Goal: Task Accomplishment & Management: Use online tool/utility

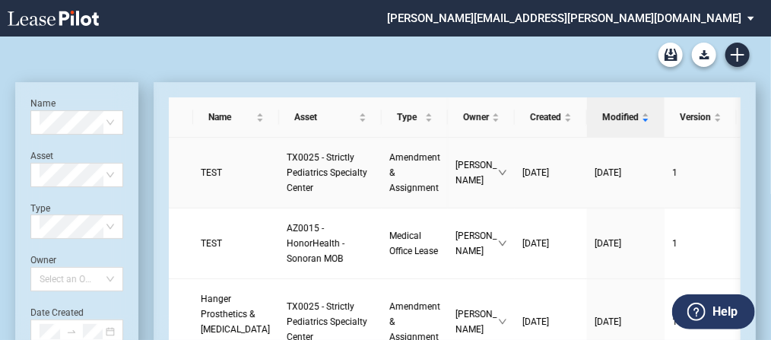
click at [205, 178] on span "TEST" at bounding box center [211, 172] width 21 height 11
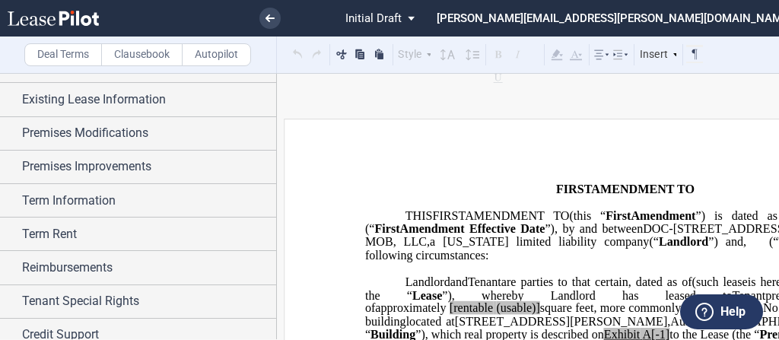
scroll to position [111, 0]
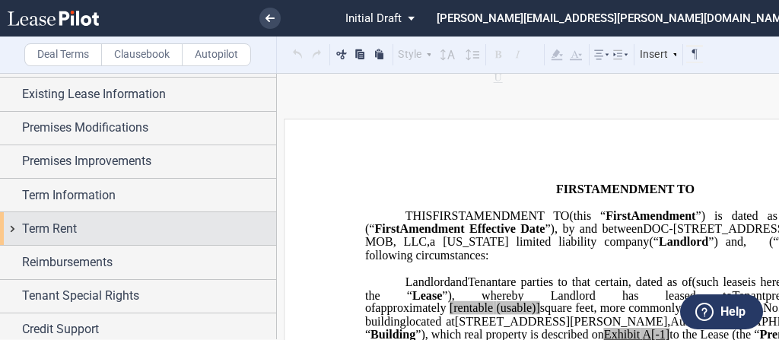
click at [18, 226] on div "Term Rent" at bounding box center [138, 228] width 276 height 33
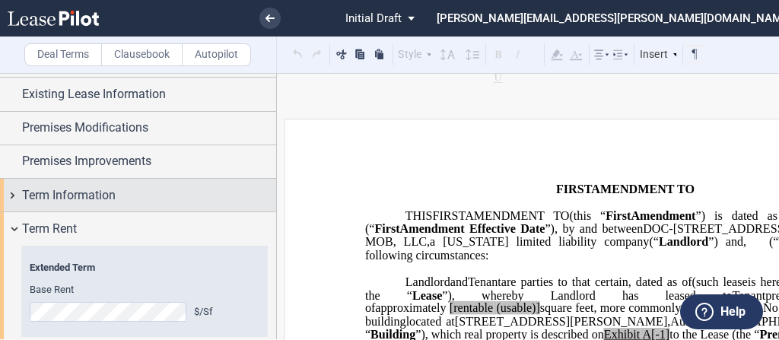
click at [14, 193] on div "Term Information" at bounding box center [138, 195] width 276 height 33
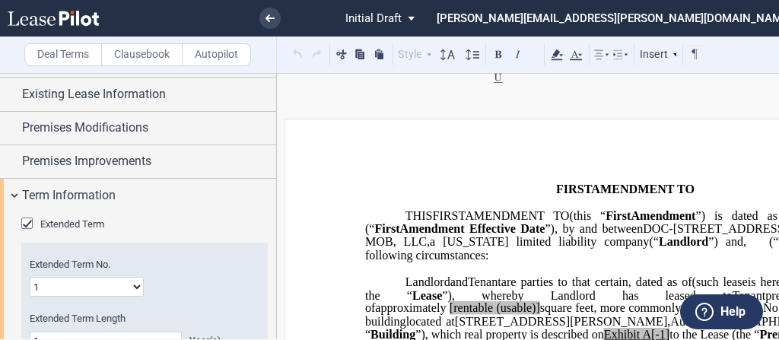
drag, startPoint x: 279, startPoint y: 142, endPoint x: 275, endPoint y: 183, distance: 41.2
click at [275, 183] on div "Deal Terms Clausebook Autopilot Style Normal 8pt 9pt 10pt 10.5pt 11pt 12pt 14pt…" at bounding box center [486, 206] width 973 height 267
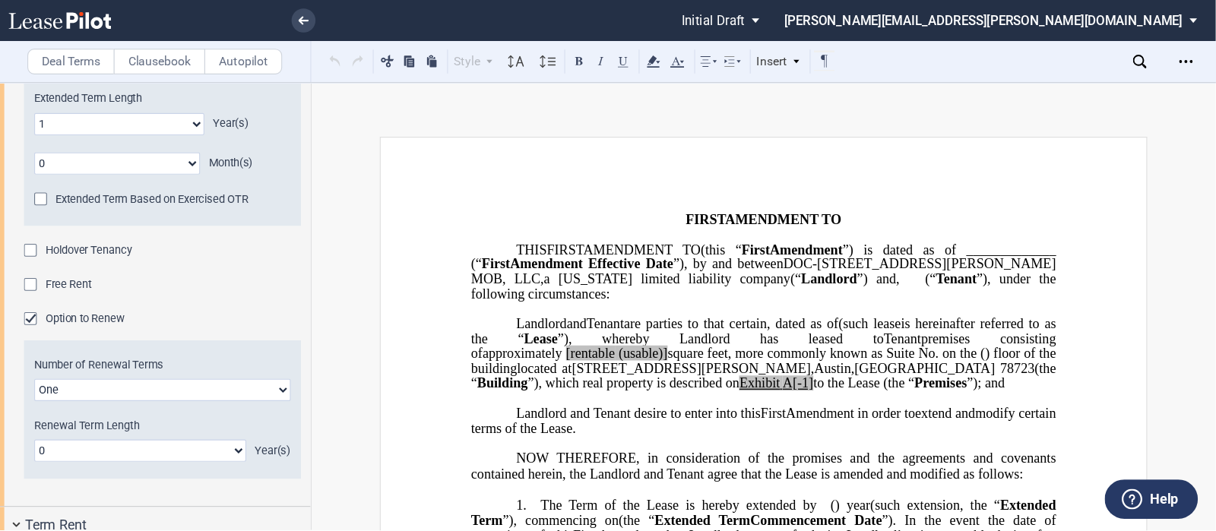
scroll to position [341, 0]
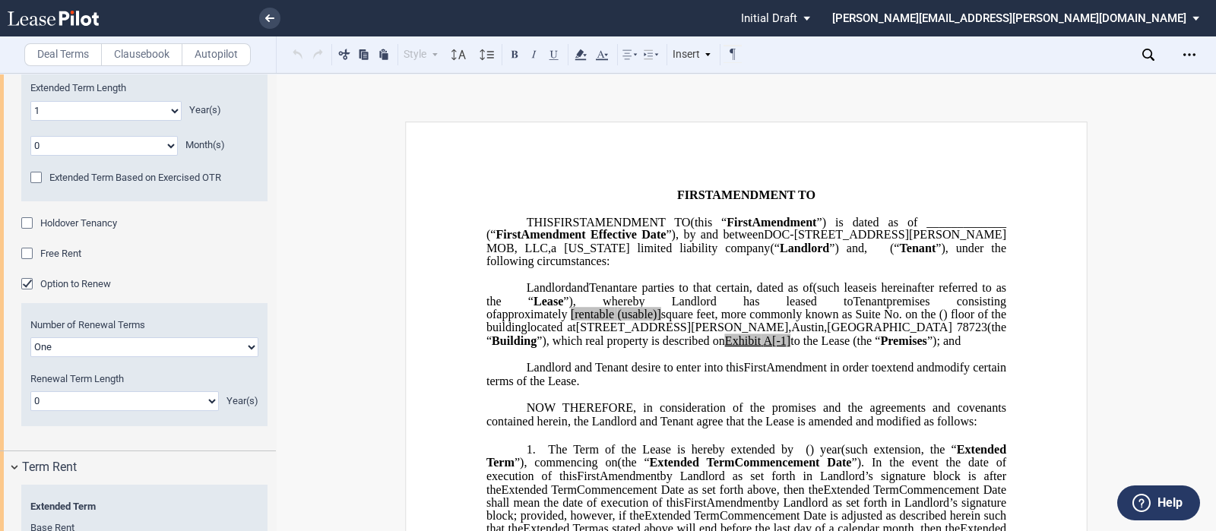
drag, startPoint x: 769, startPoint y: 0, endPoint x: 768, endPoint y: 293, distance: 293.5
click at [758, 281] on p "﻿" at bounding box center [747, 274] width 520 height 13
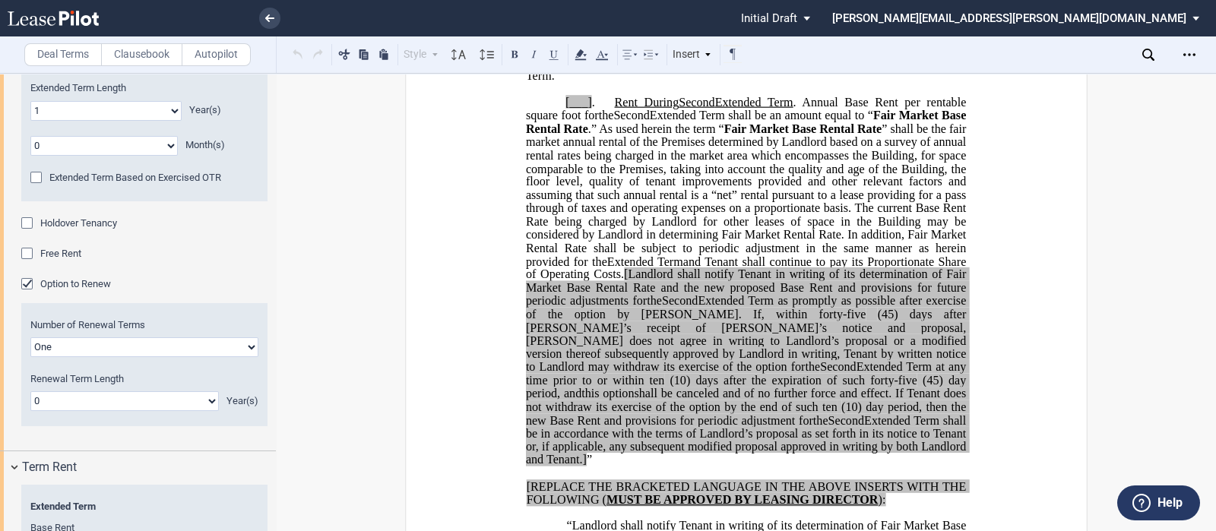
scroll to position [843, 0]
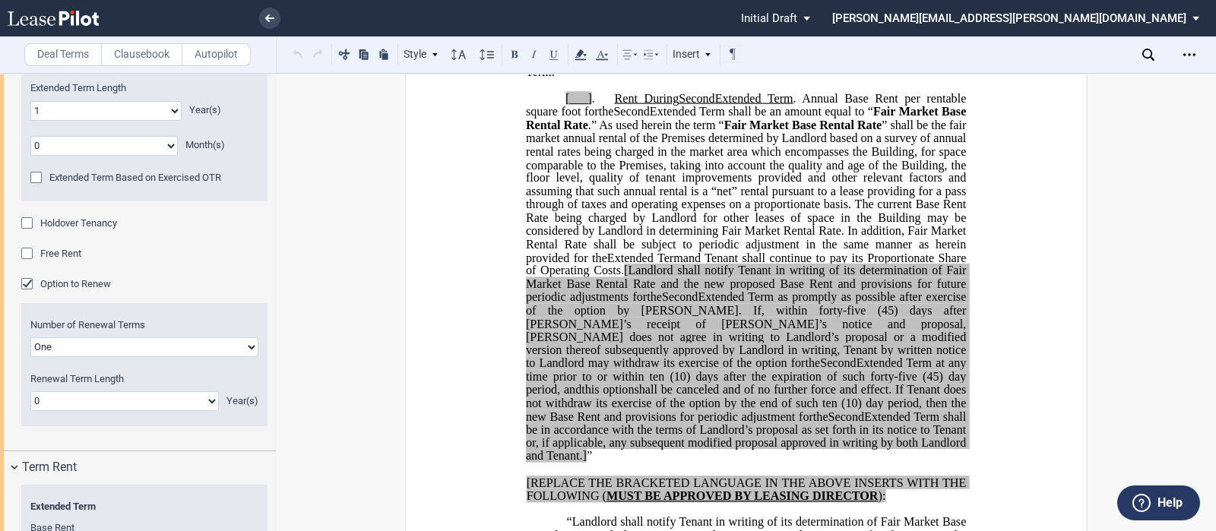
drag, startPoint x: 769, startPoint y: 468, endPoint x: 807, endPoint y: 128, distance: 341.9
click at [778, 128] on p "[___] . Rent During Second ﻿ ﻿ Extended Term Second Extended Term and Third Ext…" at bounding box center [746, 278] width 440 height 371
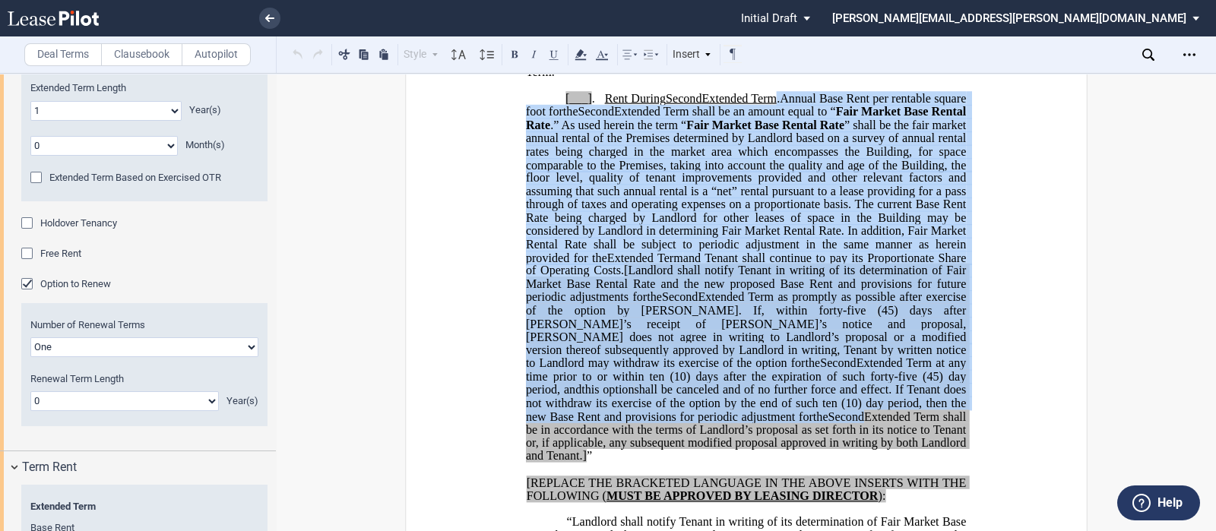
click at [244, 339] on select "One Two" at bounding box center [144, 348] width 228 height 20
click at [30, 338] on select "One Two" at bounding box center [144, 348] width 228 height 20
click at [202, 339] on select "0 1 2 3 4 5 6 7 8 9 10 11 12 13 14 15 16 17 18 19 20" at bounding box center [124, 402] width 189 height 20
select select "number:5"
click at [30, 339] on select "0 1 2 3 4 5 6 7 8 9 10 11 12 13 14 15 16 17 18 19 20" at bounding box center [124, 402] width 189 height 20
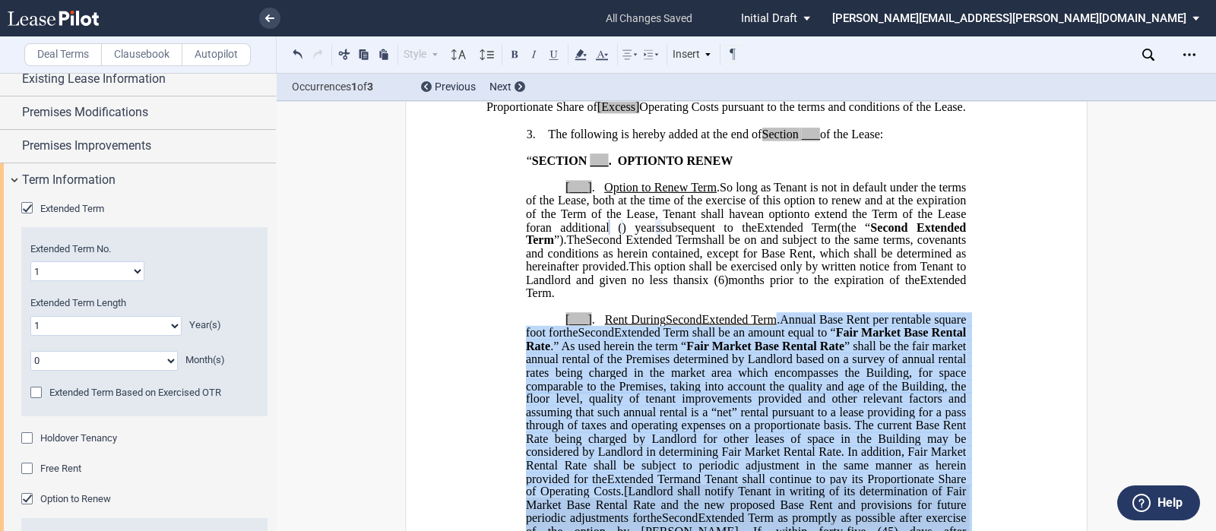
scroll to position [120, 0]
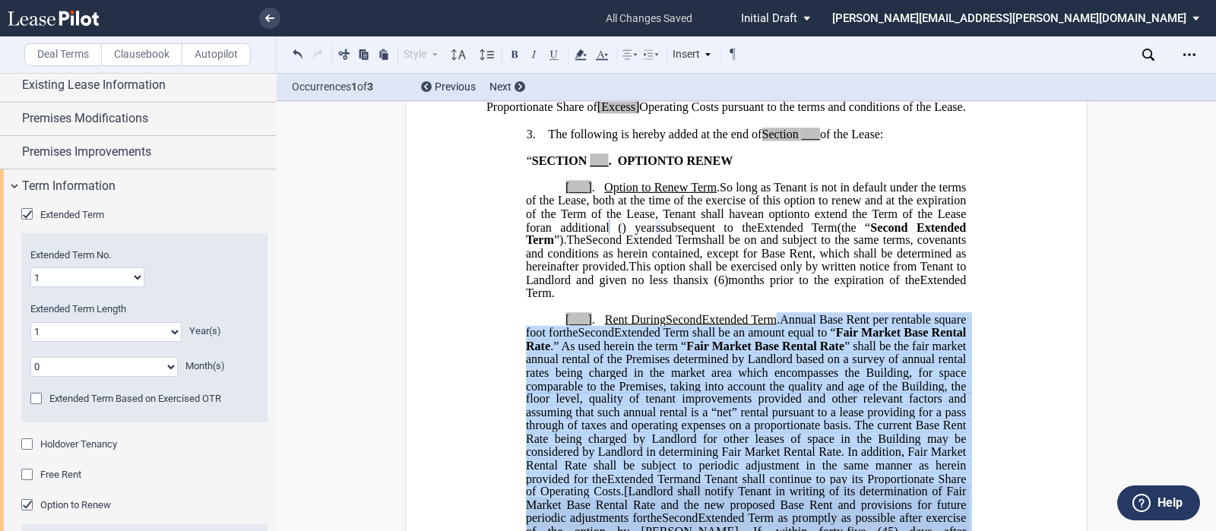
click at [132, 282] on select "1 2 3 4 5 6 7 8 9 10 11 12 13 14 15 16 17 18 19 20" at bounding box center [87, 278] width 114 height 20
select select "number:3"
click at [30, 268] on select "1 2 3 4 5 6 7 8 9 10 11 12 13 14 15 16 17 18 19 20" at bounding box center [87, 278] width 114 height 20
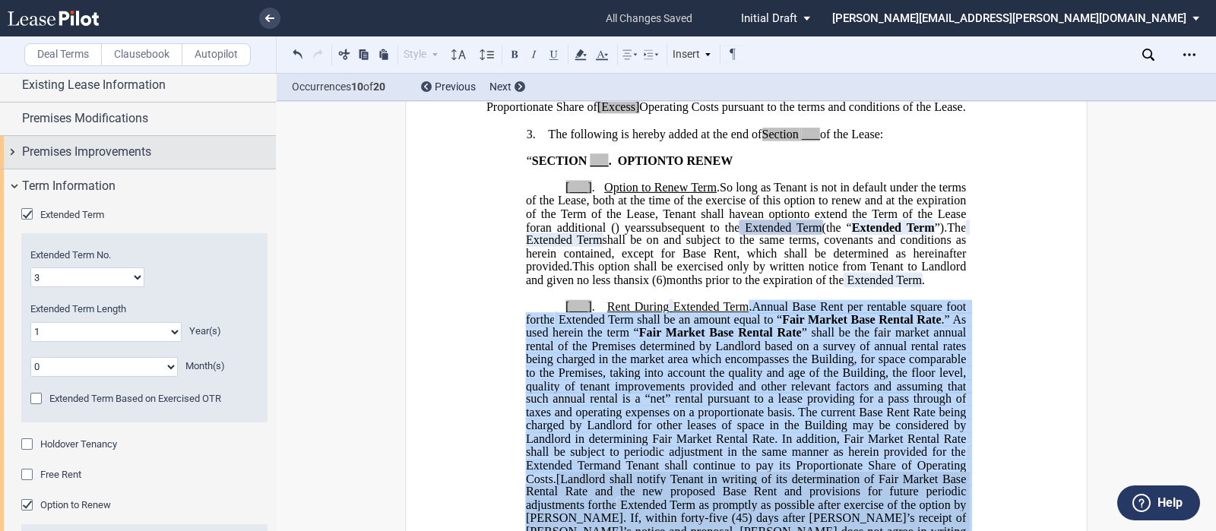
click at [13, 158] on div "Premises Improvements" at bounding box center [138, 152] width 276 height 33
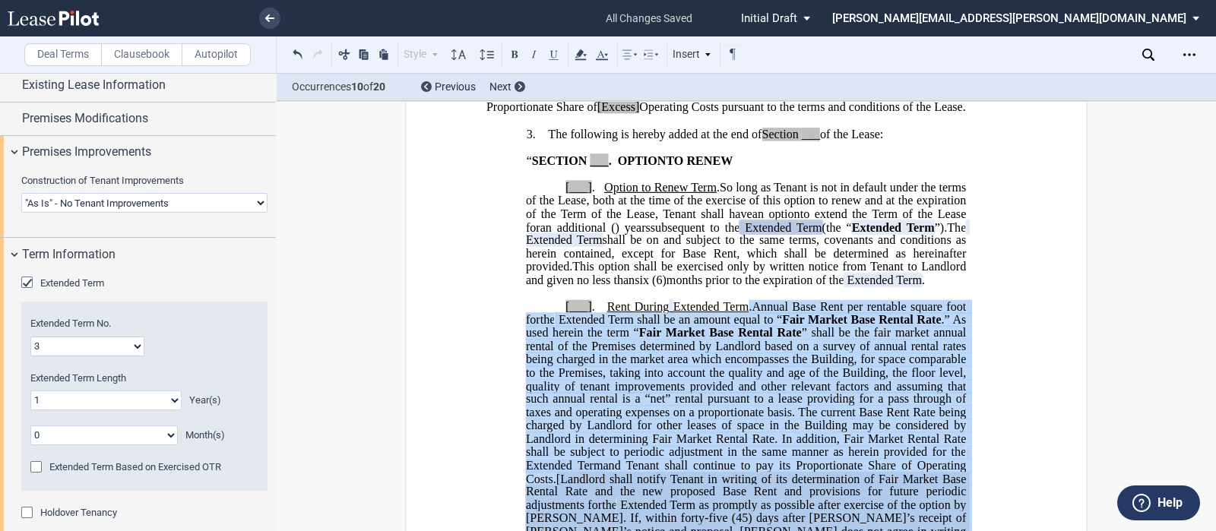
click at [255, 202] on select "Landlord Constructs Tenant Improvements Tenant Constructs Tenant Improvements "…" at bounding box center [144, 203] width 246 height 20
select select "tenant"
click at [21, 193] on select "Landlord Constructs Tenant Improvements Tenant Constructs Tenant Improvements "…" at bounding box center [144, 203] width 246 height 20
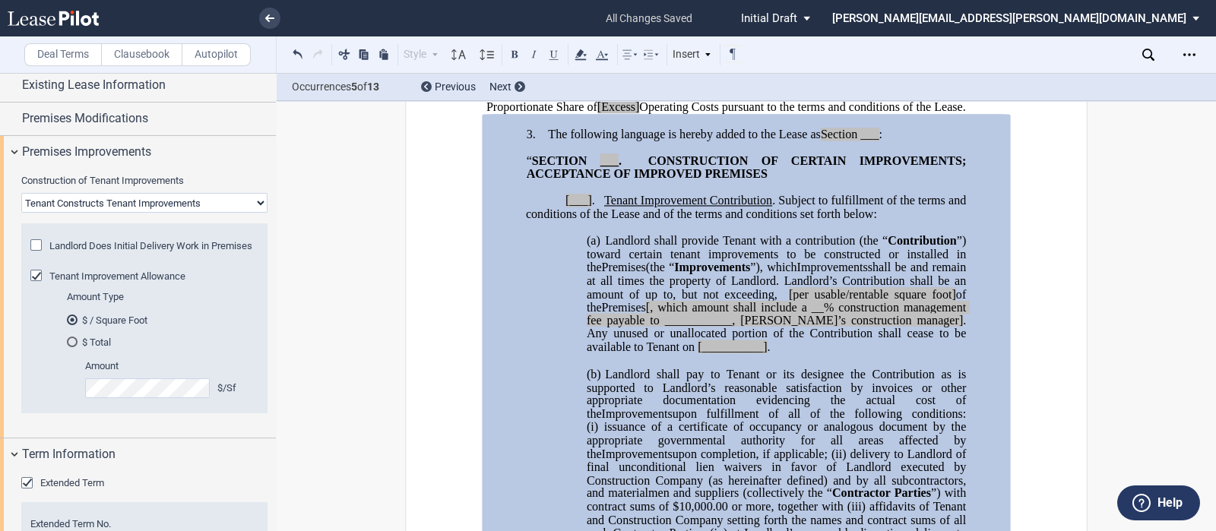
click at [526, 113] on span "For the avoidance of doubt, [PERSON_NAME] shall remain responsible for Tenant’s…" at bounding box center [738, 100] width 503 height 27
click at [265, 17] on icon at bounding box center [269, 18] width 9 height 8
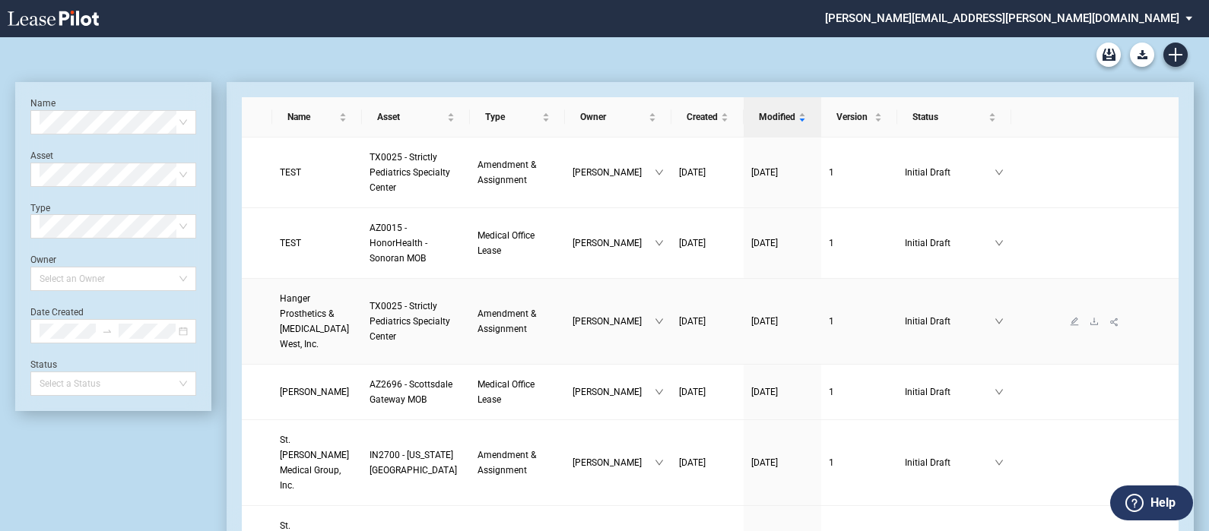
click at [317, 304] on span "Hanger Prosthetics & Orthotics West, Inc." at bounding box center [314, 321] width 69 height 56
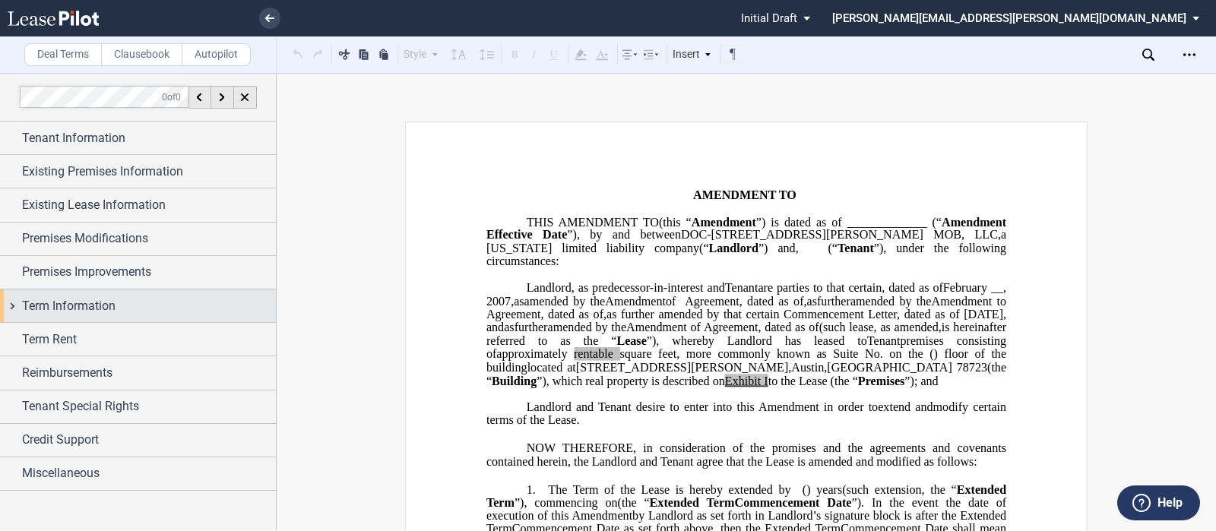
click at [11, 303] on div "Term Information" at bounding box center [138, 306] width 276 height 33
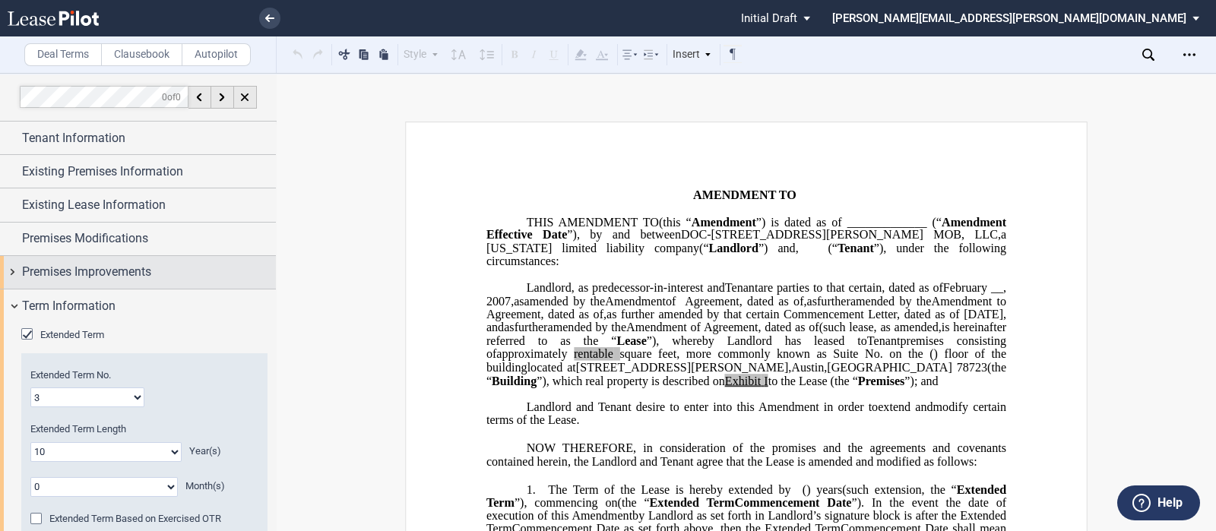
click at [11, 277] on div "Premises Improvements" at bounding box center [138, 272] width 276 height 33
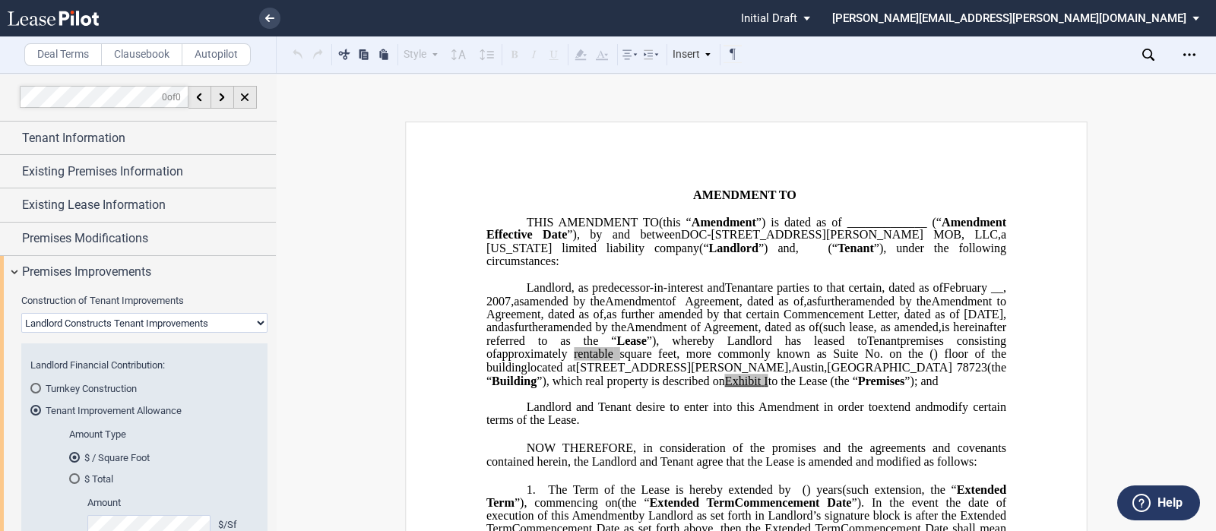
click at [254, 319] on select "Landlord Constructs Tenant Improvements Tenant Constructs Tenant Improvements "…" at bounding box center [144, 323] width 246 height 20
select select "tenant"
click at [21, 313] on select "Landlord Constructs Tenant Improvements Tenant Constructs Tenant Improvements "…" at bounding box center [144, 323] width 246 height 20
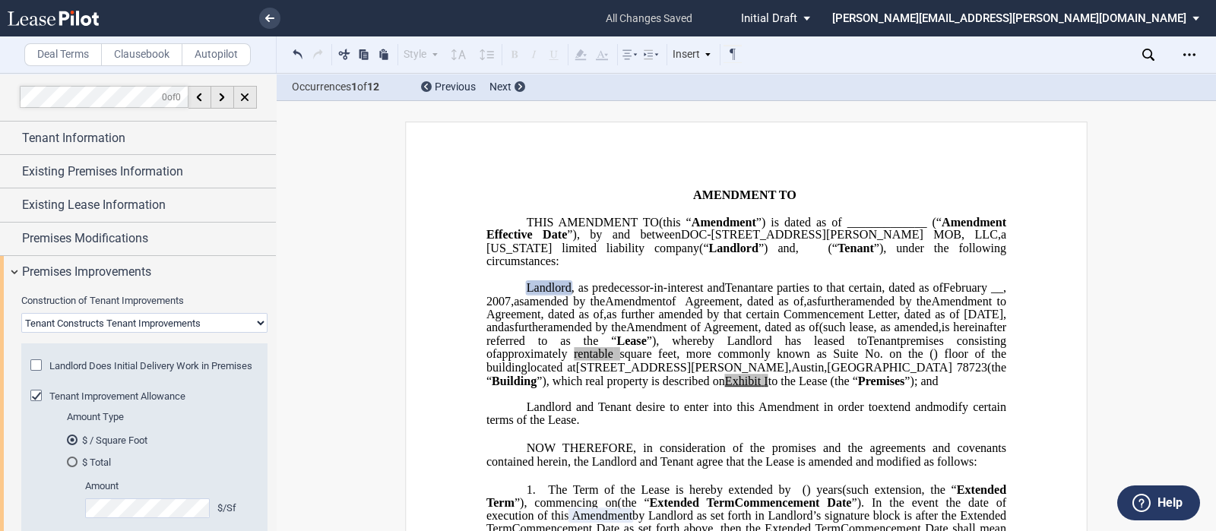
click at [805, 284] on span "are parties to that certain" at bounding box center [820, 288] width 124 height 14
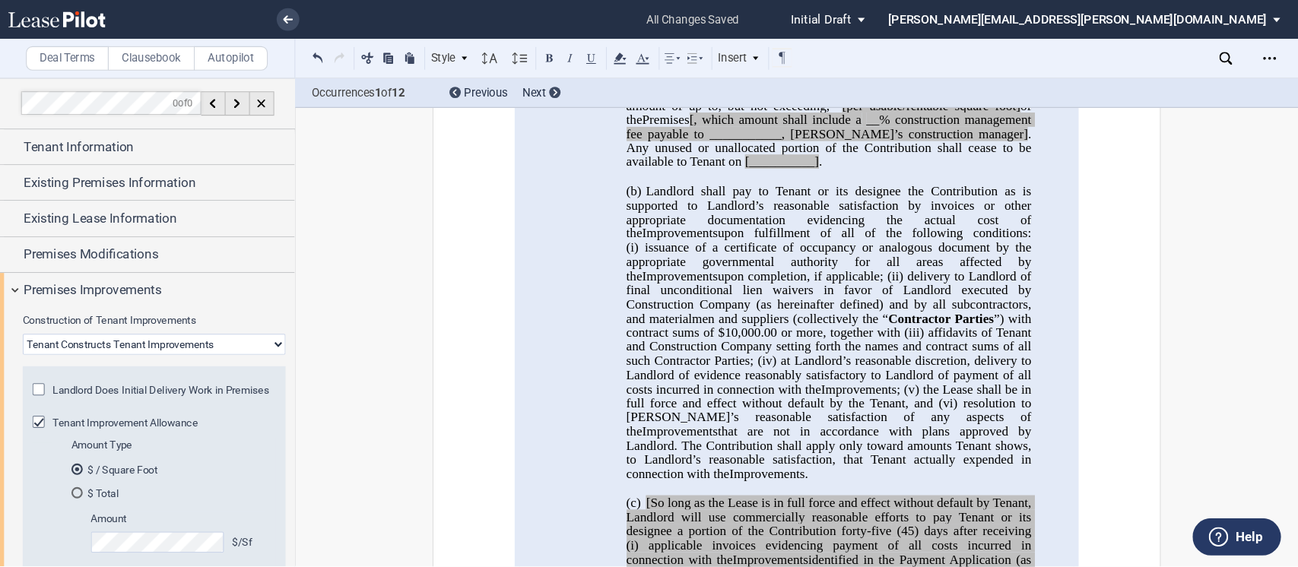
scroll to position [978, 0]
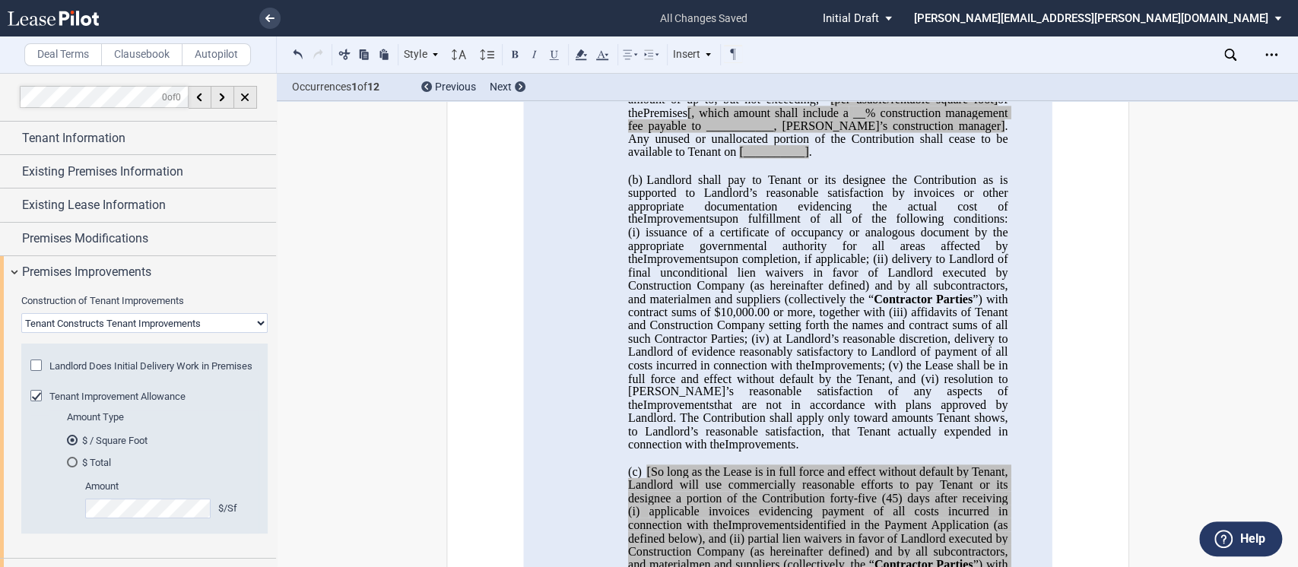
drag, startPoint x: 1096, startPoint y: 5, endPoint x: 748, endPoint y: 404, distance: 529.2
click at [810, 372] on span "Improvements" at bounding box center [845, 365] width 71 height 14
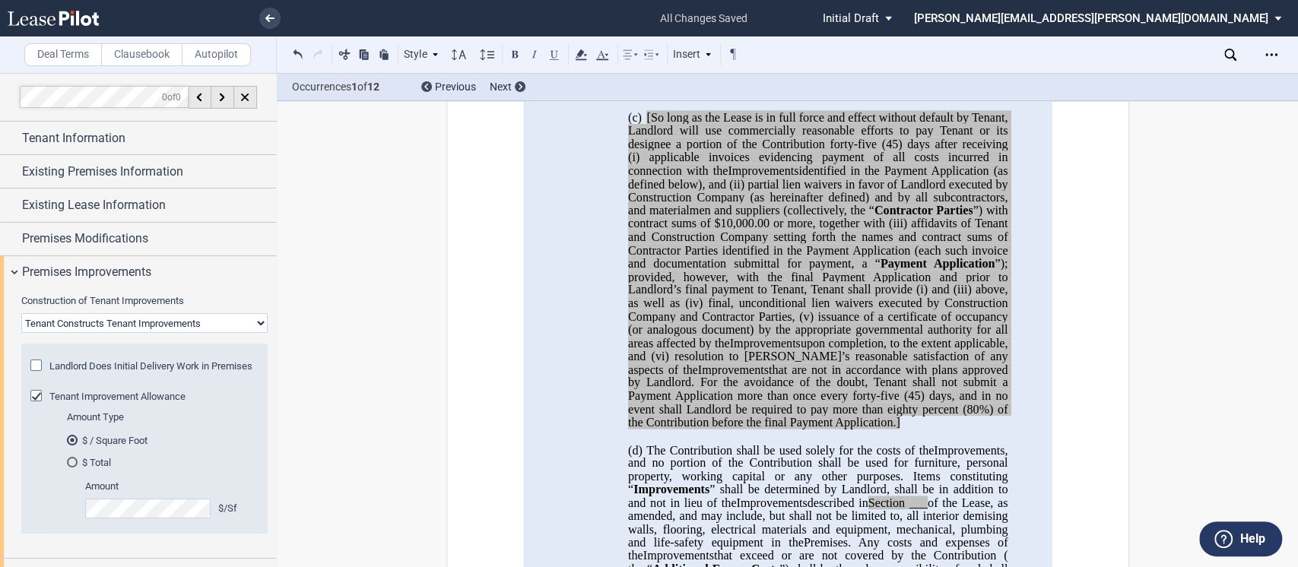
scroll to position [1322, 0]
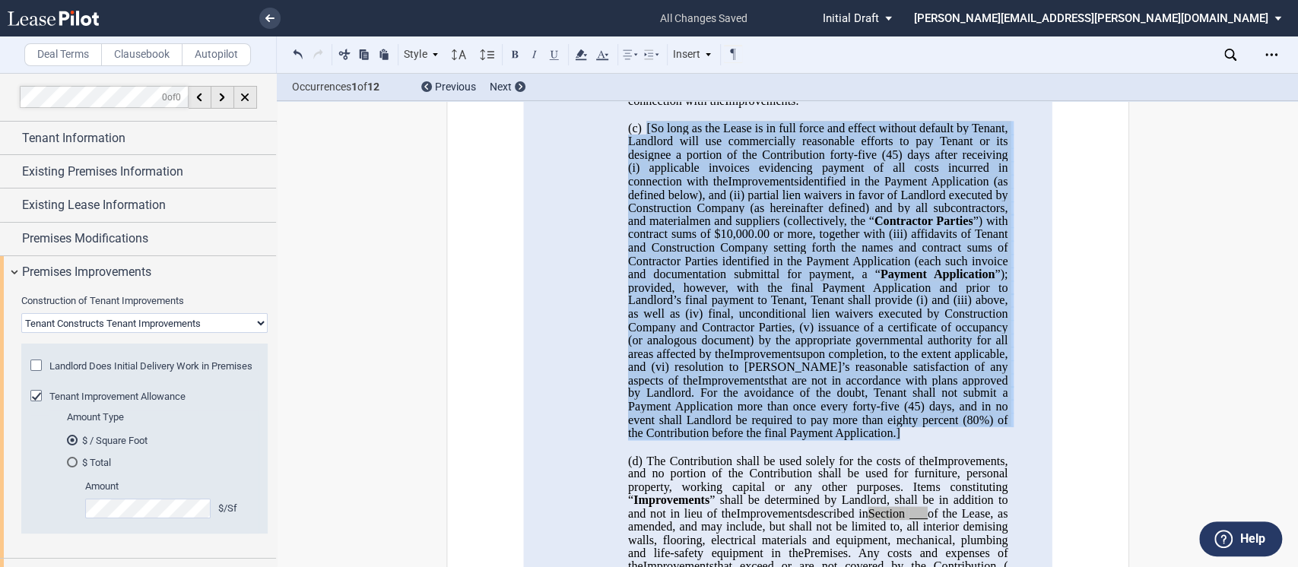
drag, startPoint x: 898, startPoint y: 458, endPoint x: 642, endPoint y: 157, distance: 394.3
click at [642, 157] on p "(c) [So long as the Lease is in full force and effect without default by Tenant…" at bounding box center [816, 281] width 379 height 319
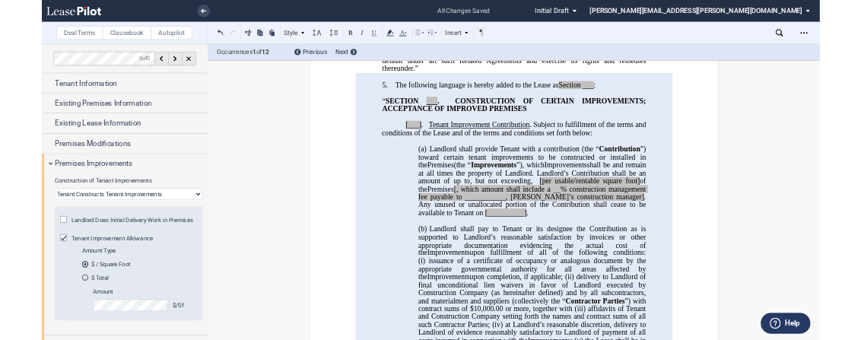
scroll to position [785, 0]
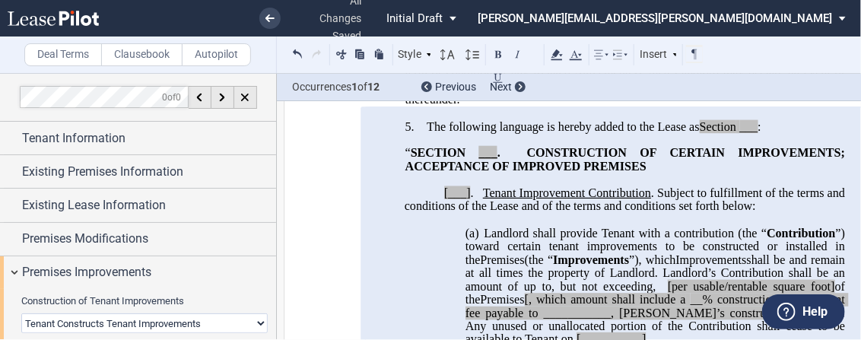
click at [479, 160] on span "___" at bounding box center [488, 154] width 18 height 14
click at [436, 214] on p "[___] . Tenant Improvement Contribution . Subject to fulfillment of the terms a…" at bounding box center [624, 200] width 440 height 27
click at [728, 240] on span "Landlord shall provide Tenant with a contribution (the “" at bounding box center [625, 234] width 283 height 14
click at [740, 134] on span "___" at bounding box center [748, 127] width 18 height 14
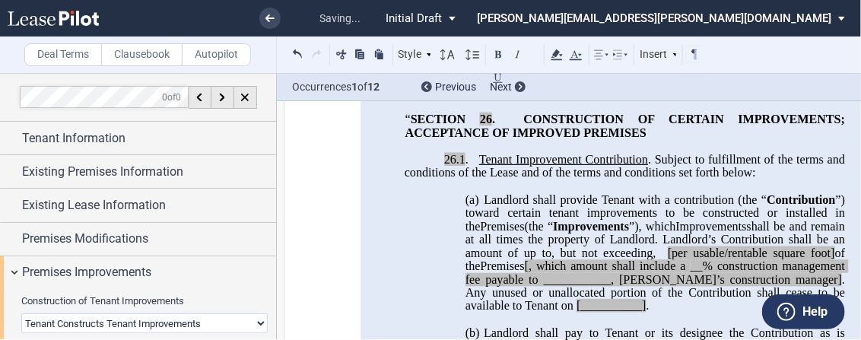
scroll to position [831, 0]
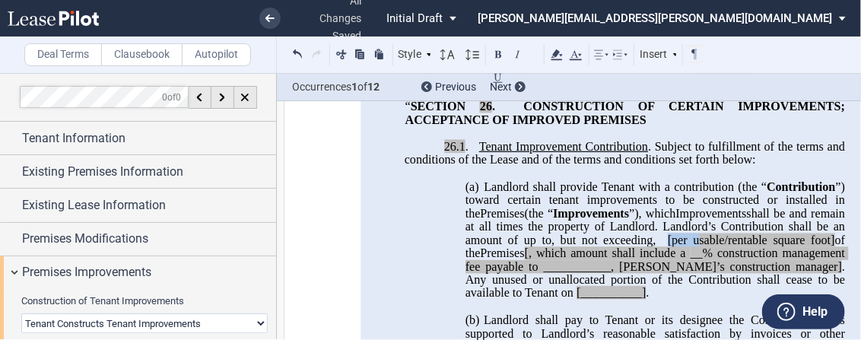
drag, startPoint x: 680, startPoint y: 281, endPoint x: 709, endPoint y: 283, distance: 28.9
click at [709, 247] on span "[ per usable/rentable square foot]" at bounding box center [751, 240] width 167 height 14
click at [689, 247] on span "per usable/rentable square foot]" at bounding box center [752, 240] width 163 height 14
click at [686, 247] on span "per usable/rentable square foot]" at bounding box center [752, 240] width 163 height 14
click at [738, 247] on span "per usable/rentable square foot]" at bounding box center [753, 240] width 164 height 14
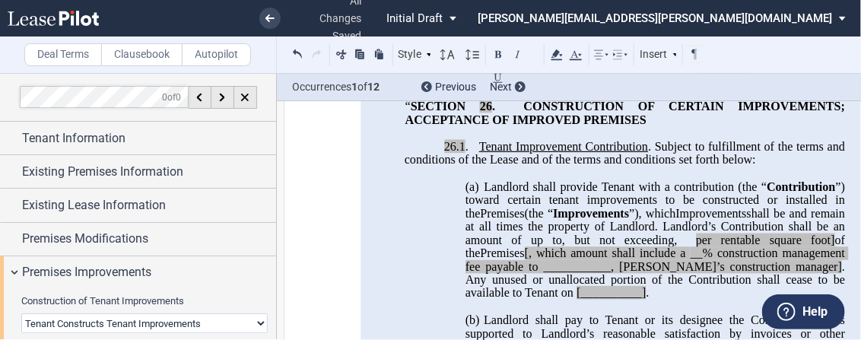
click at [807, 260] on span "of the" at bounding box center [656, 246] width 382 height 27
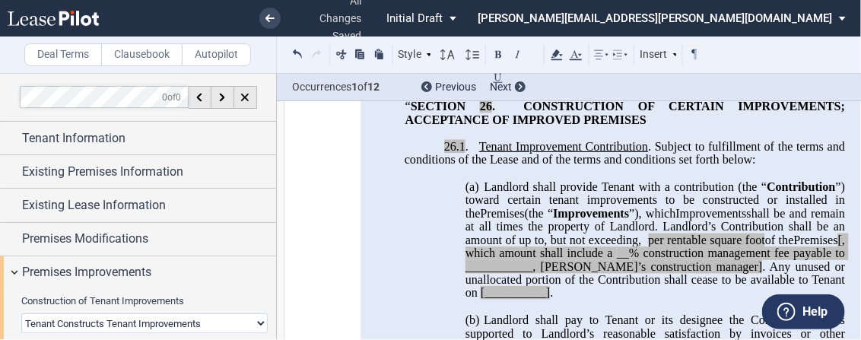
click at [506, 260] on span "[, which amount shall include a" at bounding box center [656, 246] width 382 height 27
click at [671, 273] on span "__% construction management fee payable to ___________, [PERSON_NAME]’s constru…" at bounding box center [656, 259] width 382 height 27
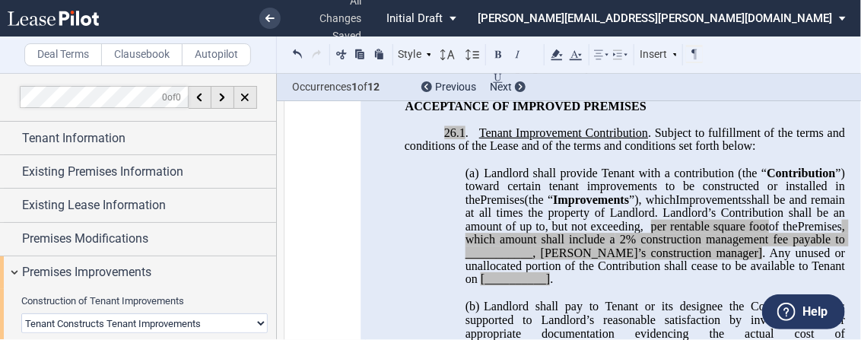
scroll to position [885, 0]
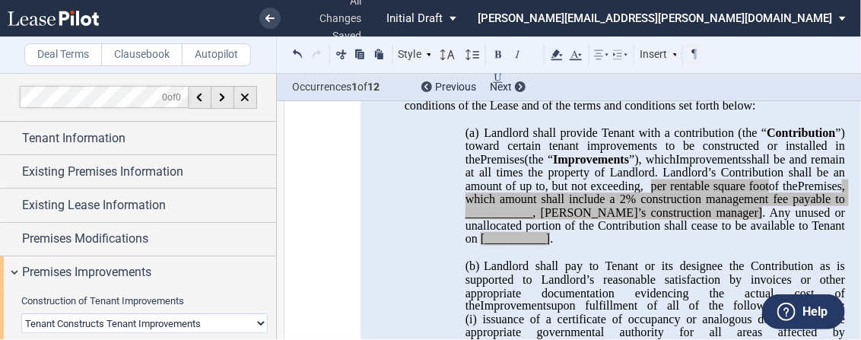
click at [522, 206] on span ", which amount shall include a" at bounding box center [656, 192] width 382 height 27
drag, startPoint x: 521, startPoint y: 252, endPoint x: 588, endPoint y: 255, distance: 66.9
click at [588, 219] on span "2% construction management fee payable to ___________, [PERSON_NAME]’s construc…" at bounding box center [656, 205] width 382 height 27
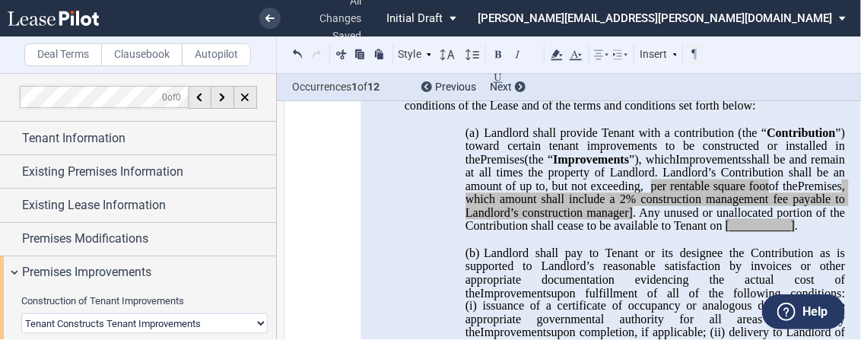
drag, startPoint x: 475, startPoint y: 281, endPoint x: 544, endPoint y: 279, distance: 69.2
click at [544, 233] on span ", which amount shall include a 2% construction management fee payable to Landlo…" at bounding box center [656, 205] width 382 height 53
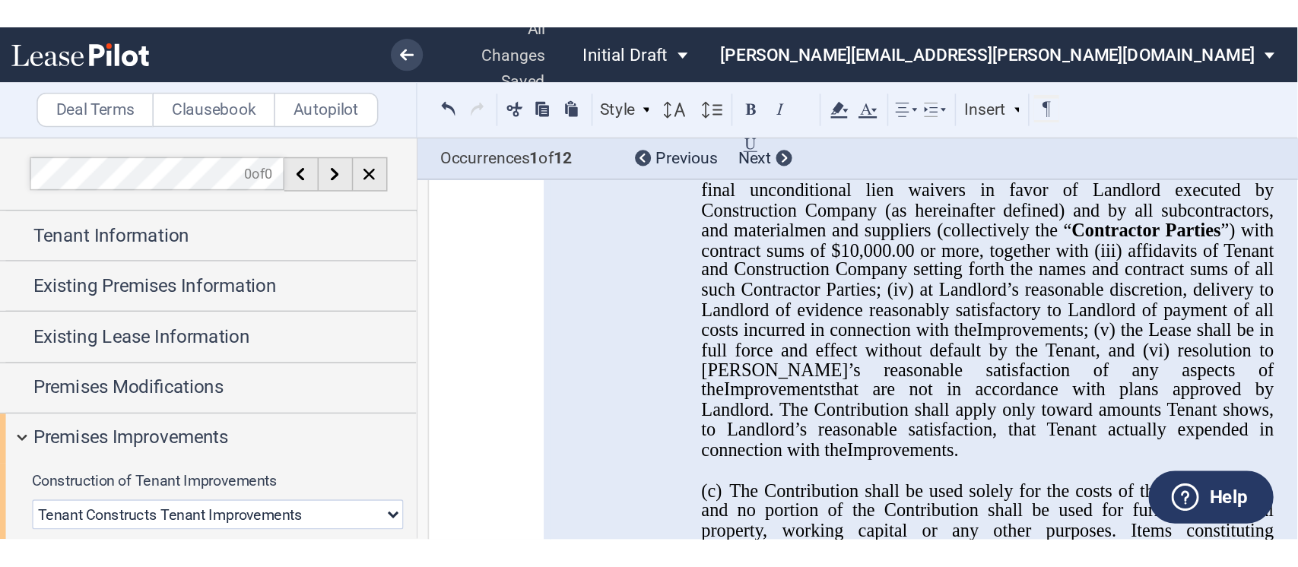
scroll to position [1264, 0]
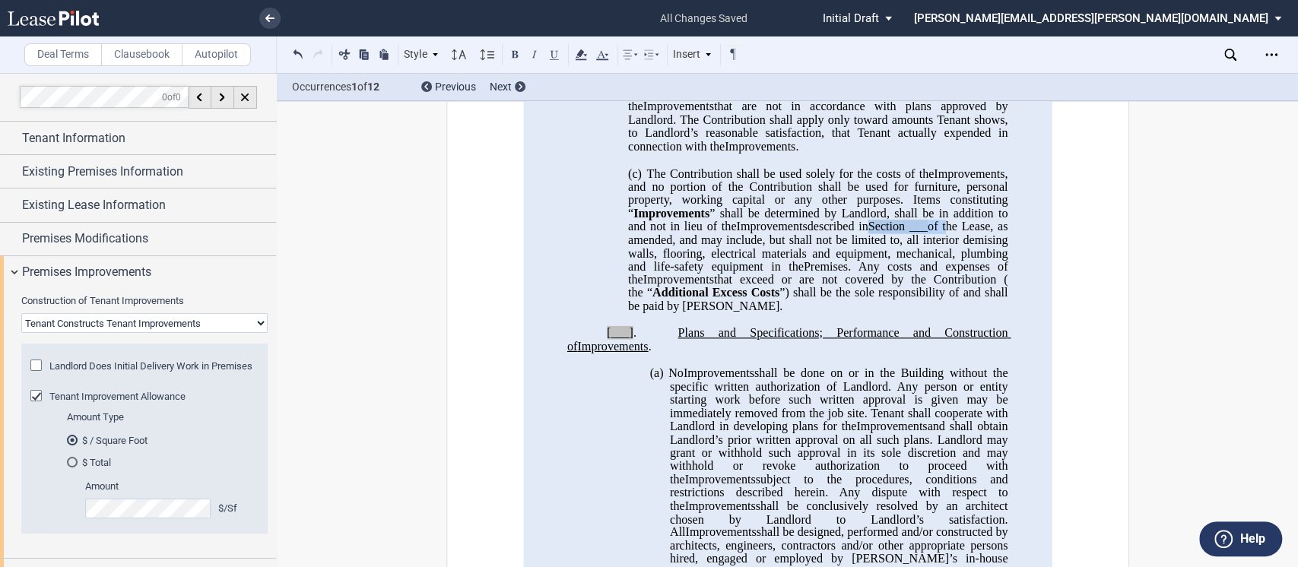
drag, startPoint x: 867, startPoint y: 265, endPoint x: 940, endPoint y: 266, distance: 72.2
click at [940, 266] on span "described in Section ___ of the Lease, as amended, and may include, but shall n…" at bounding box center [818, 246] width 382 height 53
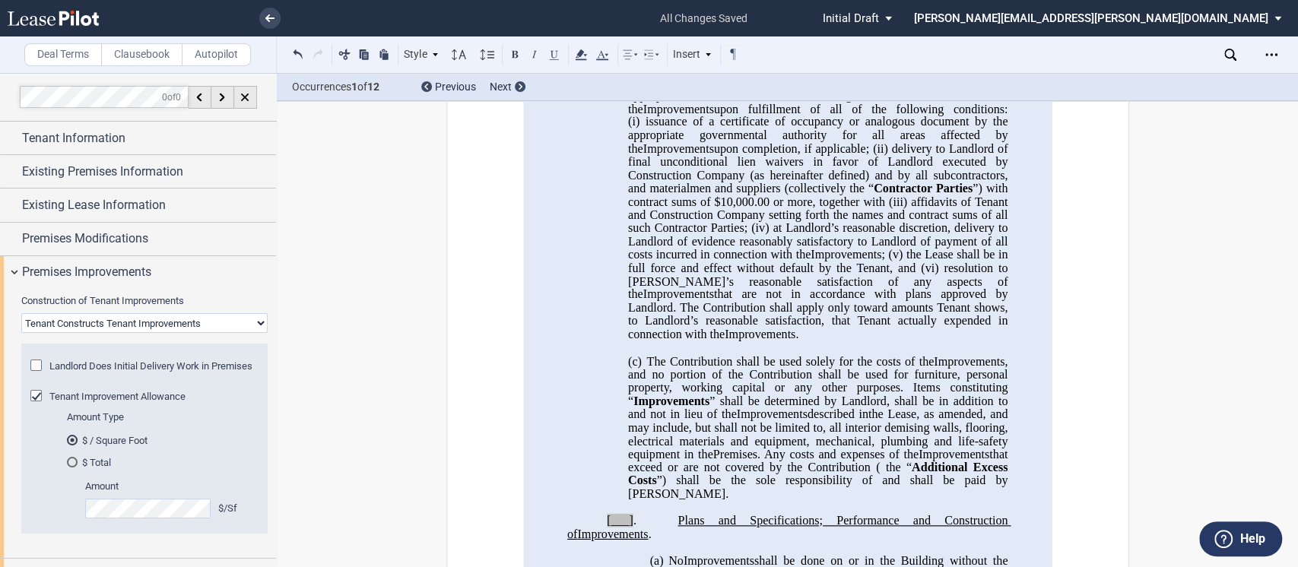
scroll to position [1102, 0]
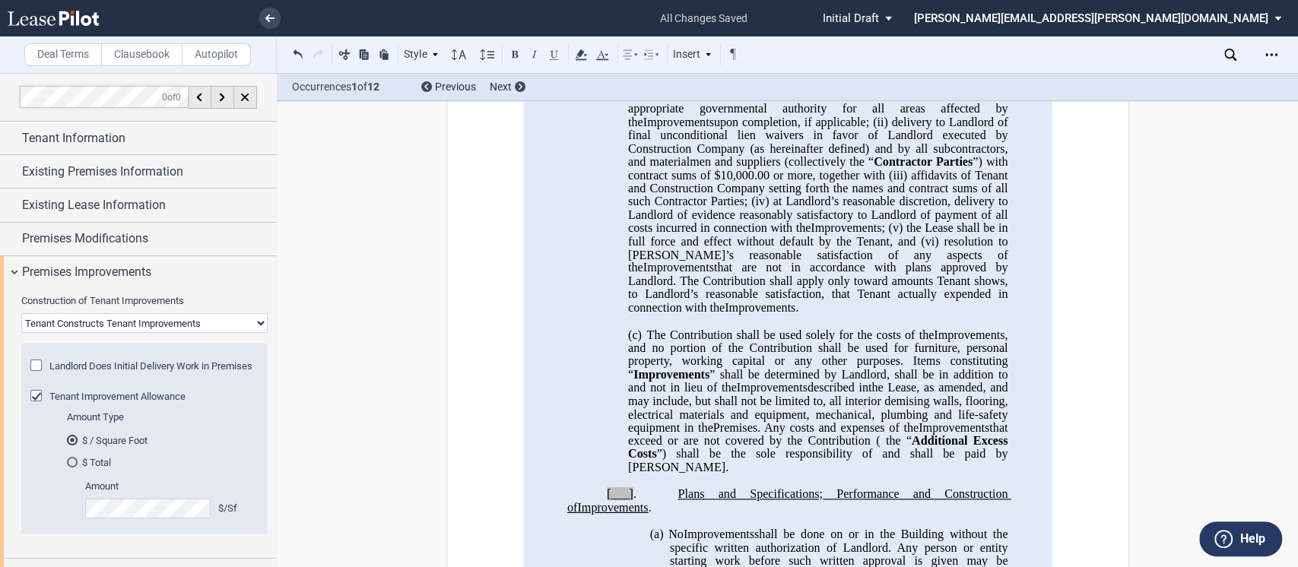
click at [598, 514] on p "[___] . Plans and Specifications; Performance and Construction of Expansion Spa…" at bounding box center [786, 500] width 440 height 27
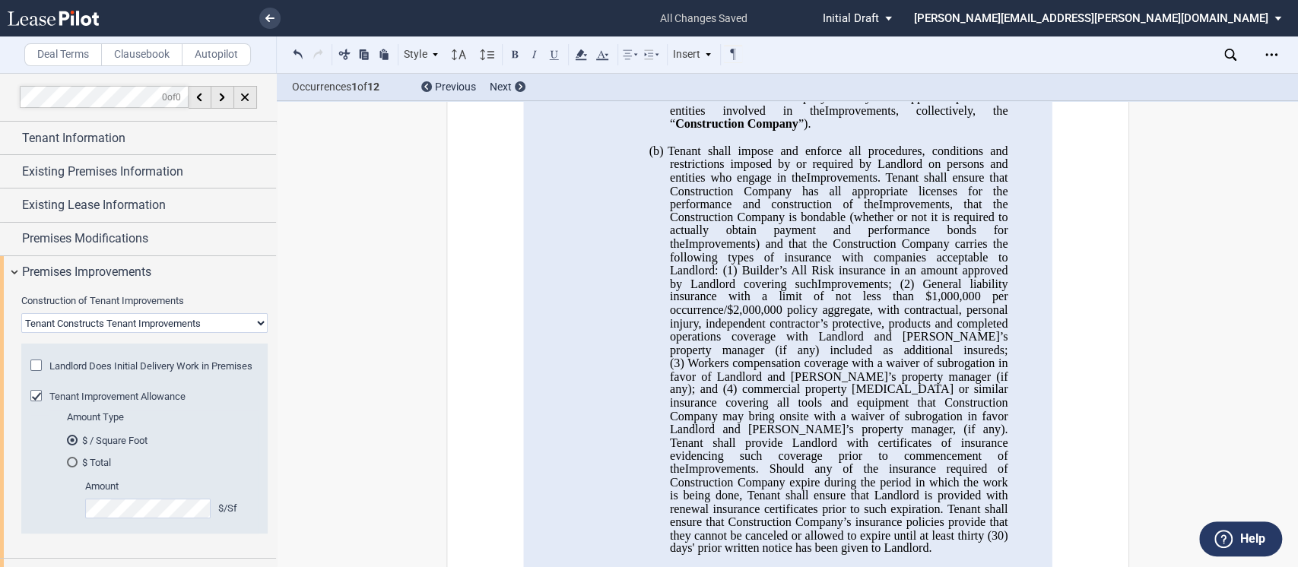
scroll to position [1946, 0]
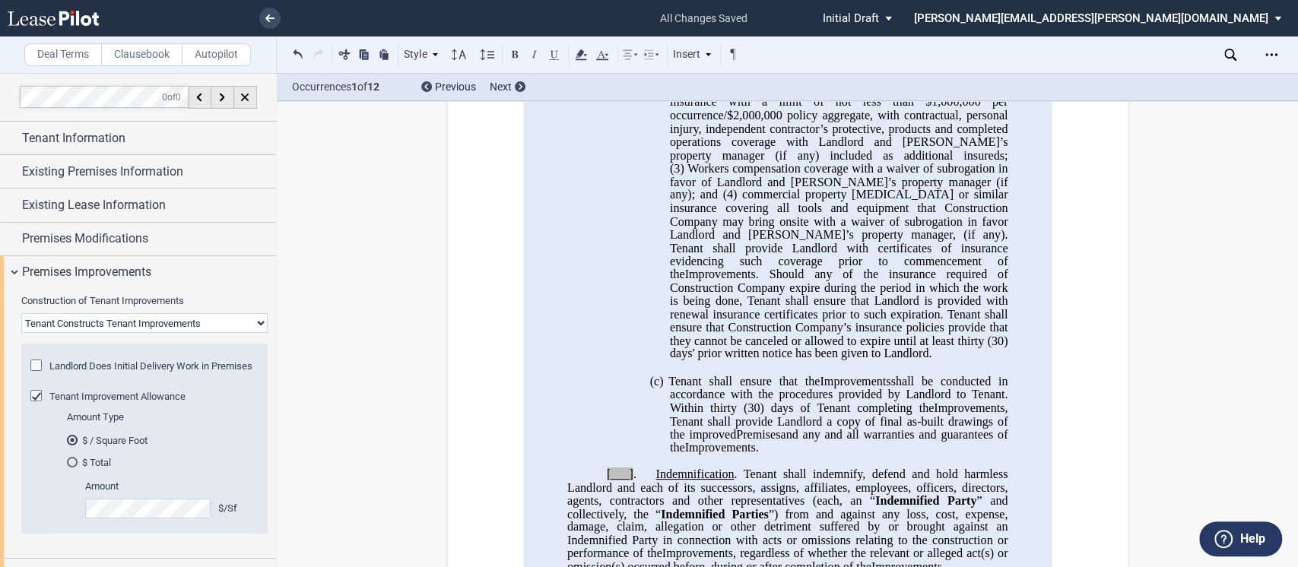
click at [599, 488] on p "[___] . Indemnification . Tenant shall indemnify, defend and hold harmless Land…" at bounding box center [786, 521] width 440 height 106
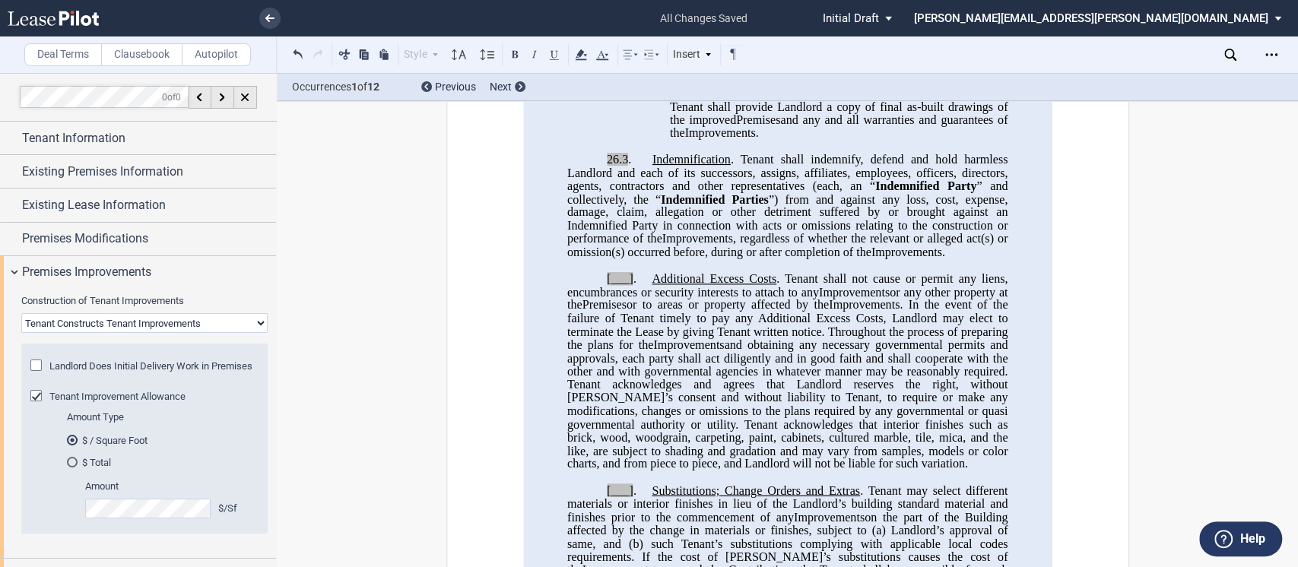
scroll to position [2289, 0]
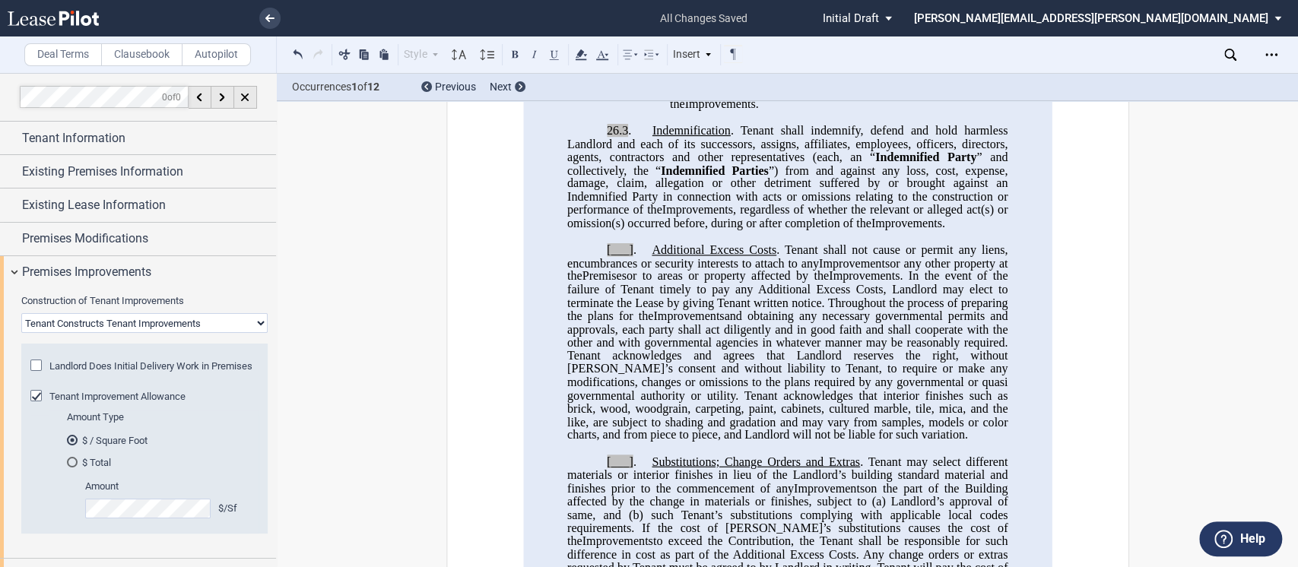
click at [590, 258] on p "[___] . Additional Excess Costs . Tenant shall not cause or permit any liens, e…" at bounding box center [786, 343] width 440 height 198
click at [595, 471] on p "[___] . Substitutions; Change Orders and Extras . Tenant may select different m…" at bounding box center [786, 535] width 440 height 159
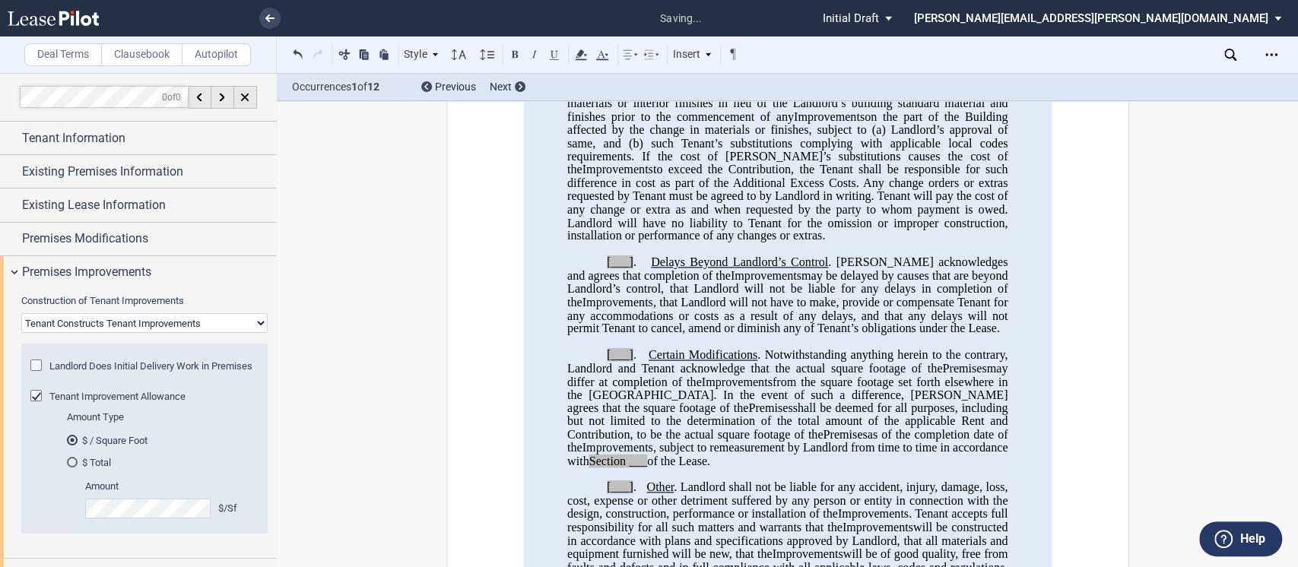
scroll to position [2680, 0]
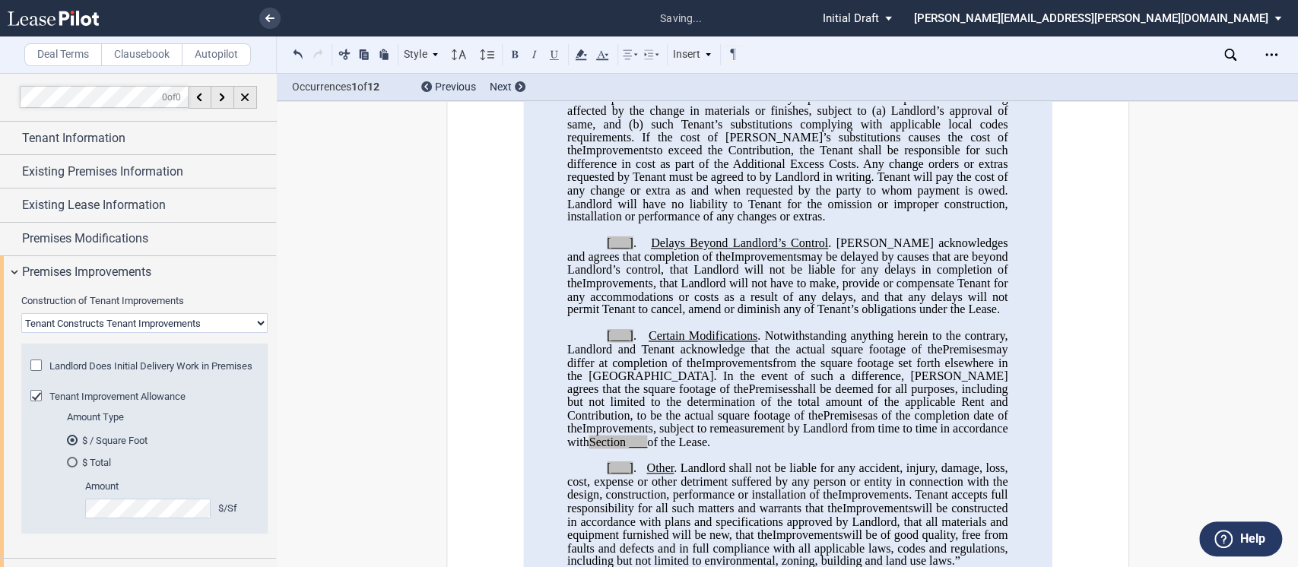
click at [593, 252] on p "[___] . Delays Beyond Landlord’s Control . Tenant acknowledges and agrees that …" at bounding box center [786, 277] width 440 height 80
click at [601, 353] on p "[___] . Certain Modifications . Notwithstanding anything herein to the contrary…" at bounding box center [786, 389] width 440 height 119
click at [590, 476] on p "[___] . Other . Landlord shall not be liable for any accident, injury, damage, …" at bounding box center [786, 516] width 440 height 106
drag, startPoint x: 908, startPoint y: 441, endPoint x: 987, endPoint y: 442, distance: 79.1
click at [987, 442] on span ", subject to remeasurement by Landlord from time to time in accordance with Sec…" at bounding box center [787, 435] width 443 height 27
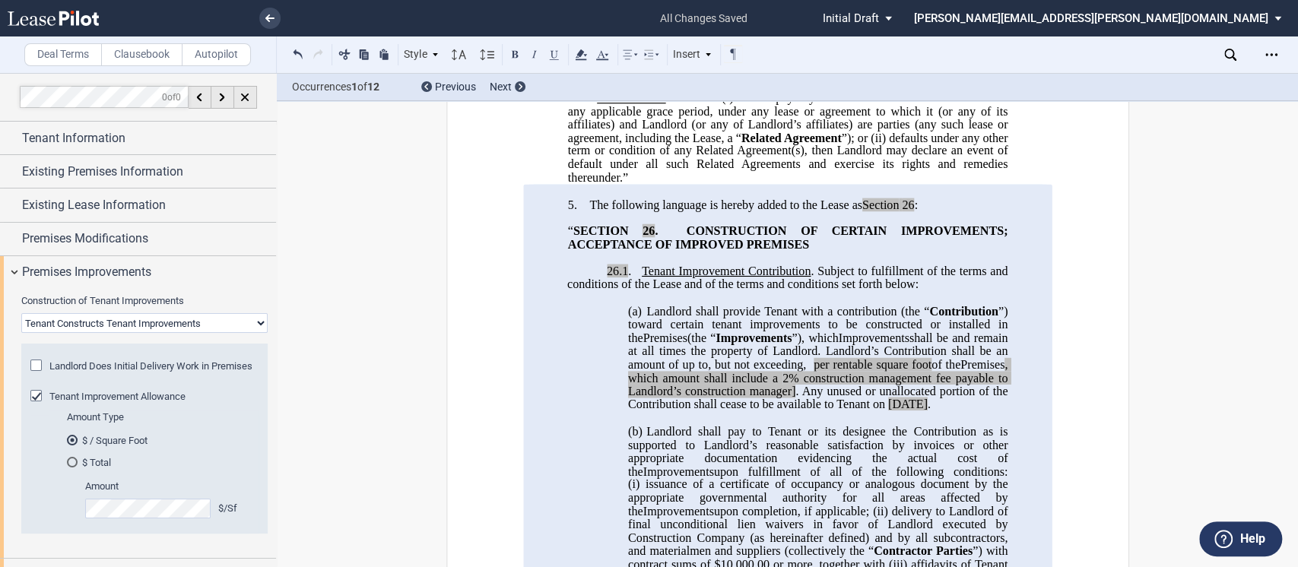
scroll to position [694, 0]
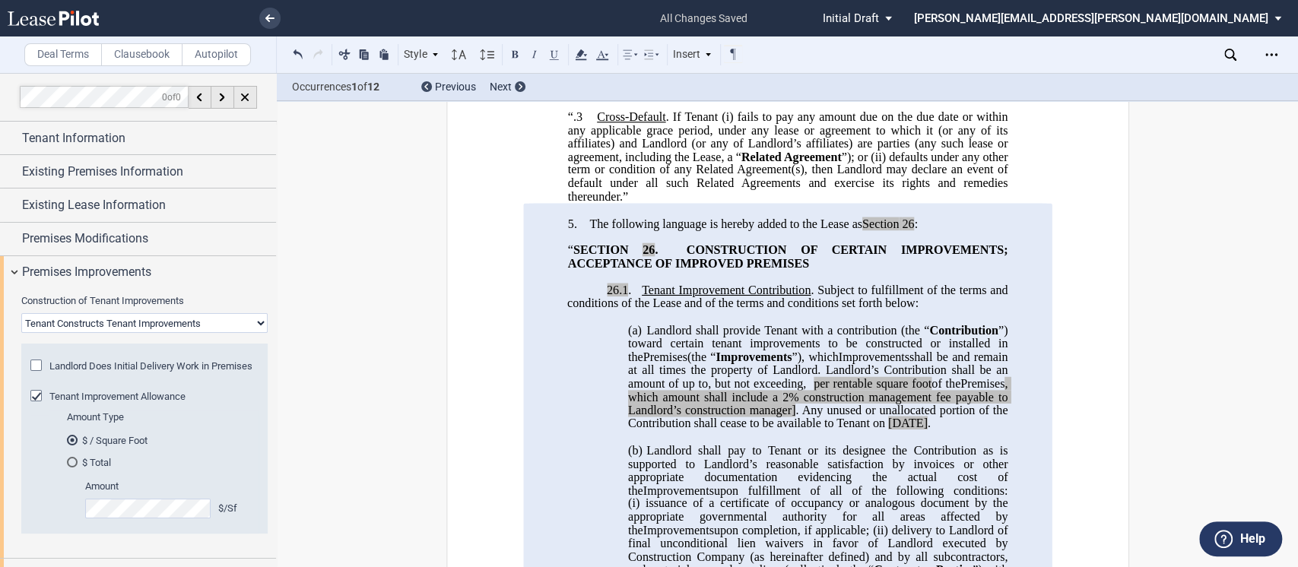
click at [731, 163] on span "fails to pay any amount due on the due date or within any applicable grace peri…" at bounding box center [788, 136] width 443 height 53
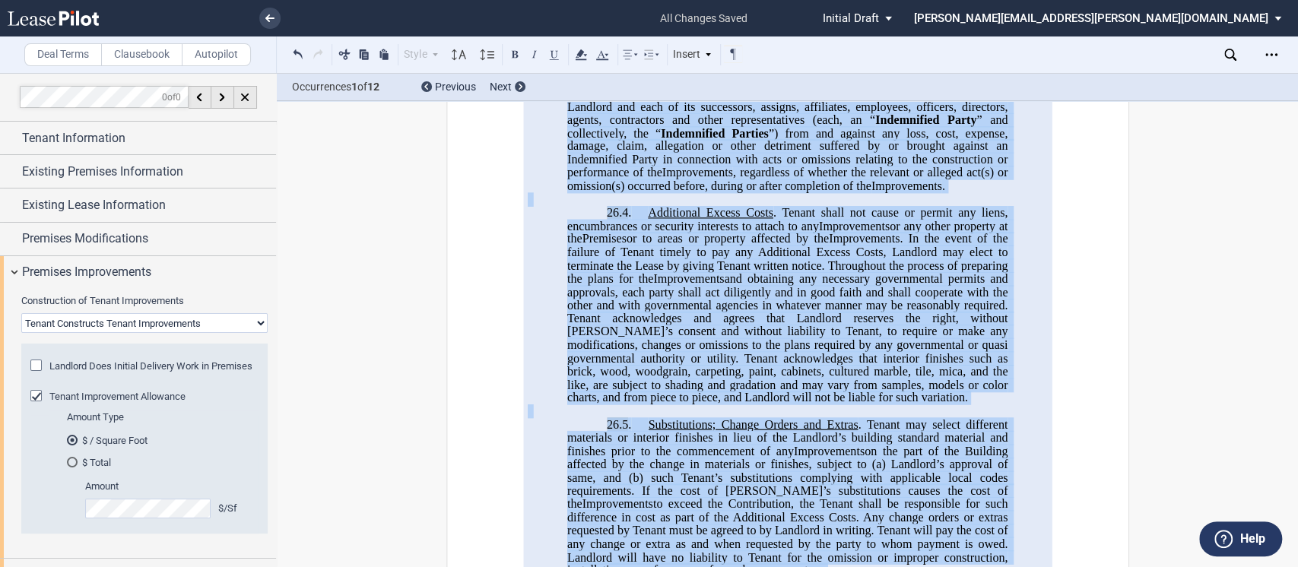
scroll to position [2553, 0]
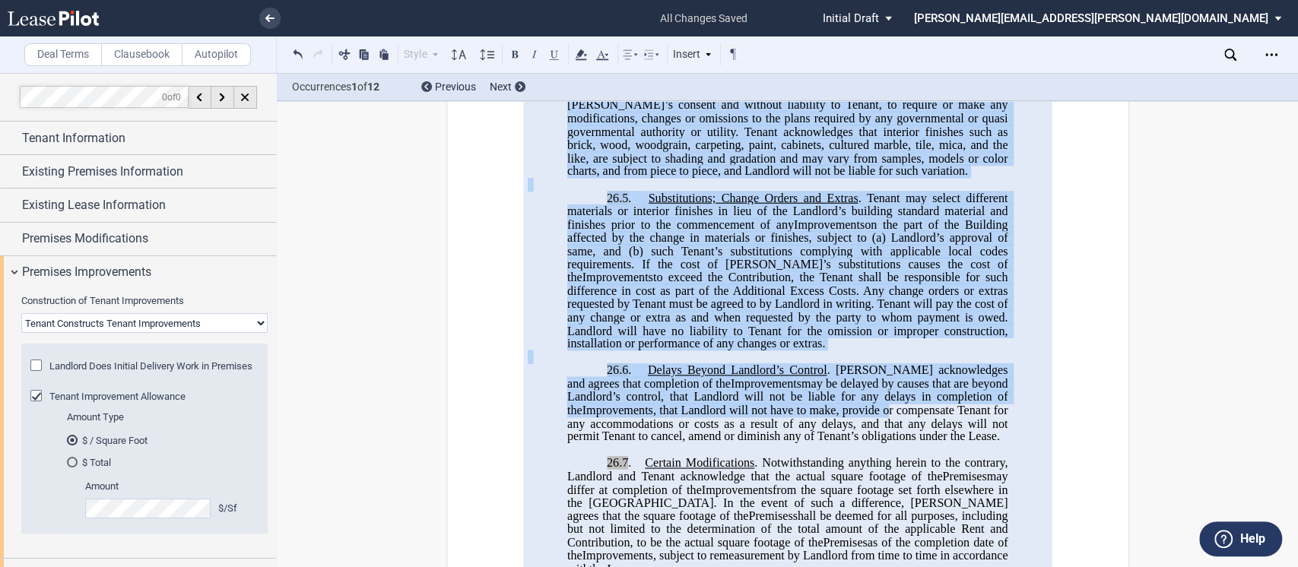
drag, startPoint x: 855, startPoint y: 258, endPoint x: 882, endPoint y: 428, distance: 171.6
click at [584, 58] on icon at bounding box center [581, 55] width 18 height 18
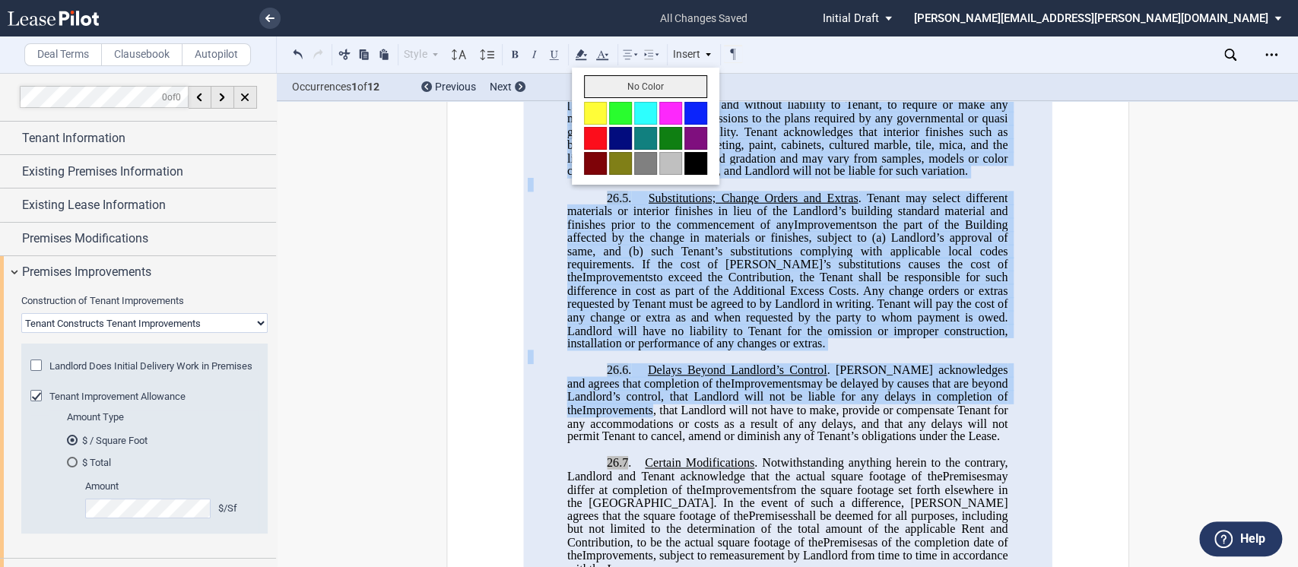
click at [634, 84] on button "No Color" at bounding box center [645, 86] width 123 height 23
click at [726, 274] on span "such Tenant’s substitutions complying with applicable local codes requirements.…" at bounding box center [787, 264] width 443 height 40
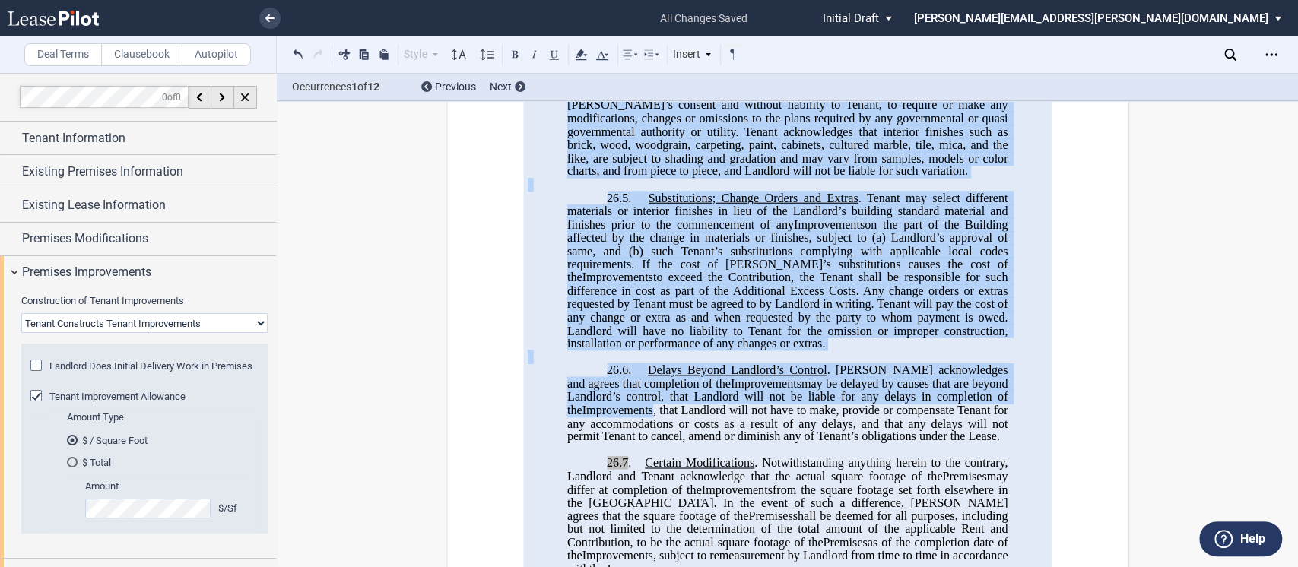
click at [877, 302] on span "to exceed the Contribution, the Tenant shall be responsible for such difference…" at bounding box center [787, 311] width 443 height 80
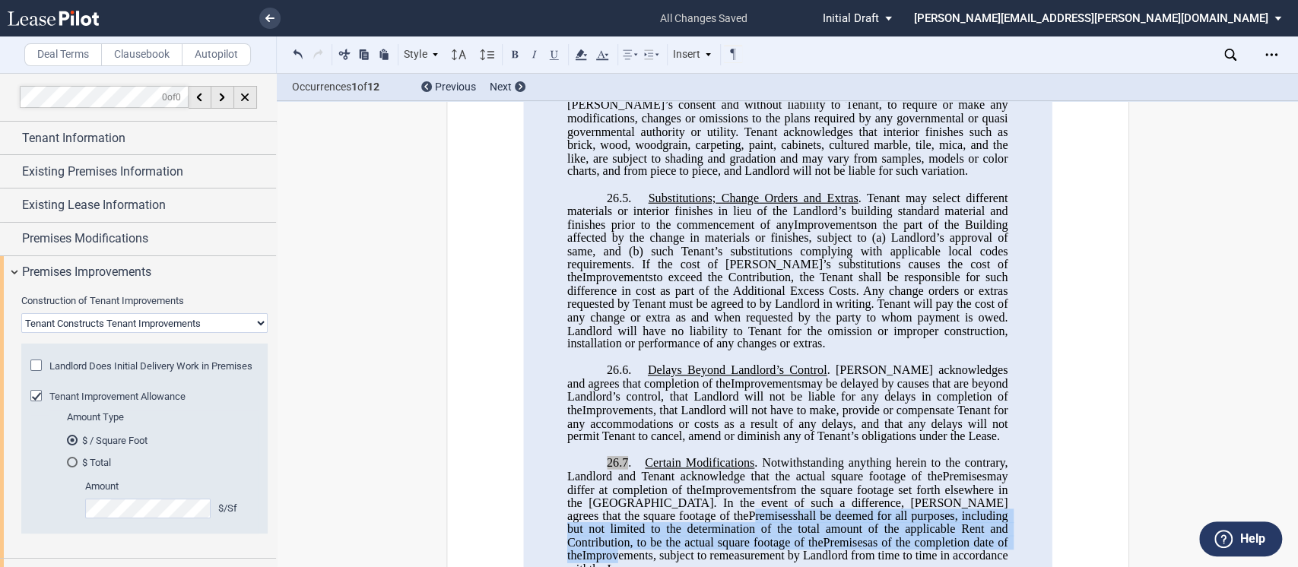
drag, startPoint x: 900, startPoint y: 557, endPoint x: 1296, endPoint y: 242, distance: 506.4
click at [1216, 242] on div "Deal Terms Clausebook Autopilot Style 1. Section (a) Subsection (a) Subsection …" at bounding box center [649, 320] width 1298 height 494
click at [1216, 50] on icon "Open Lease options menu" at bounding box center [1271, 55] width 12 height 12
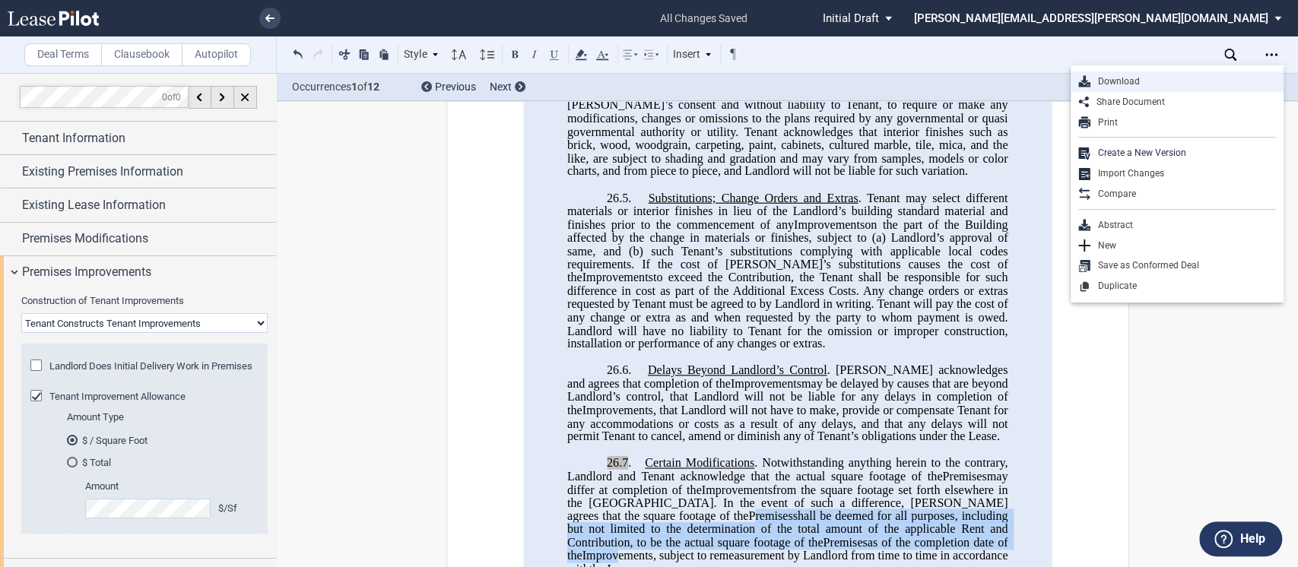
click at [1165, 84] on div "Download" at bounding box center [1183, 81] width 186 height 13
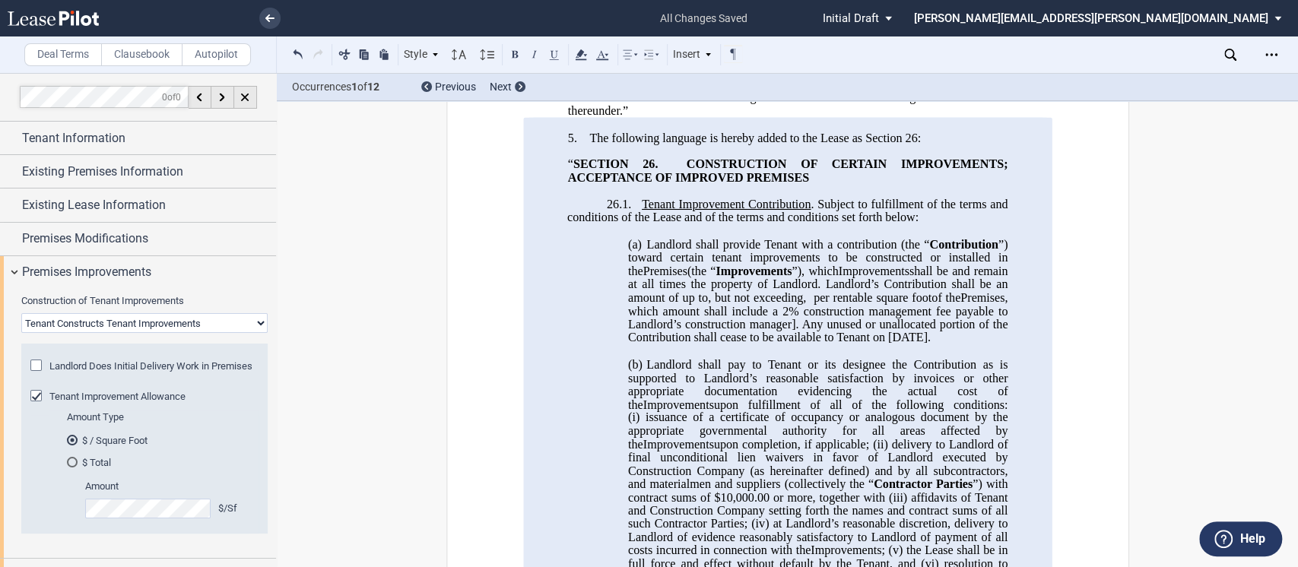
scroll to position [827, 0]
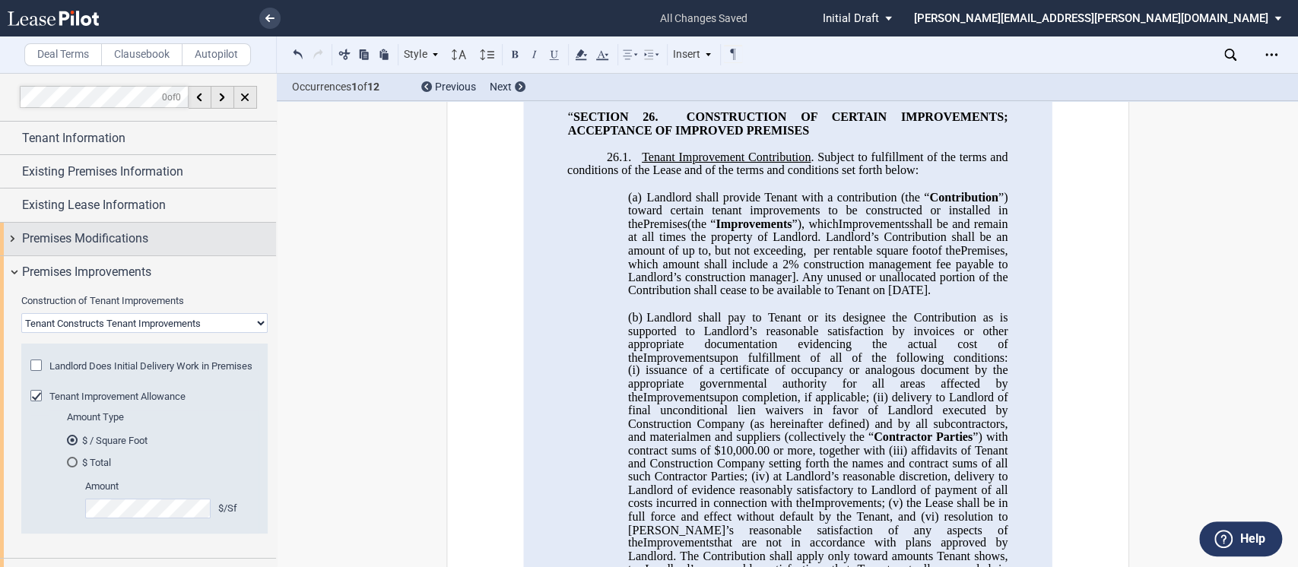
click at [6, 247] on div "Premises Modifications" at bounding box center [138, 239] width 276 height 33
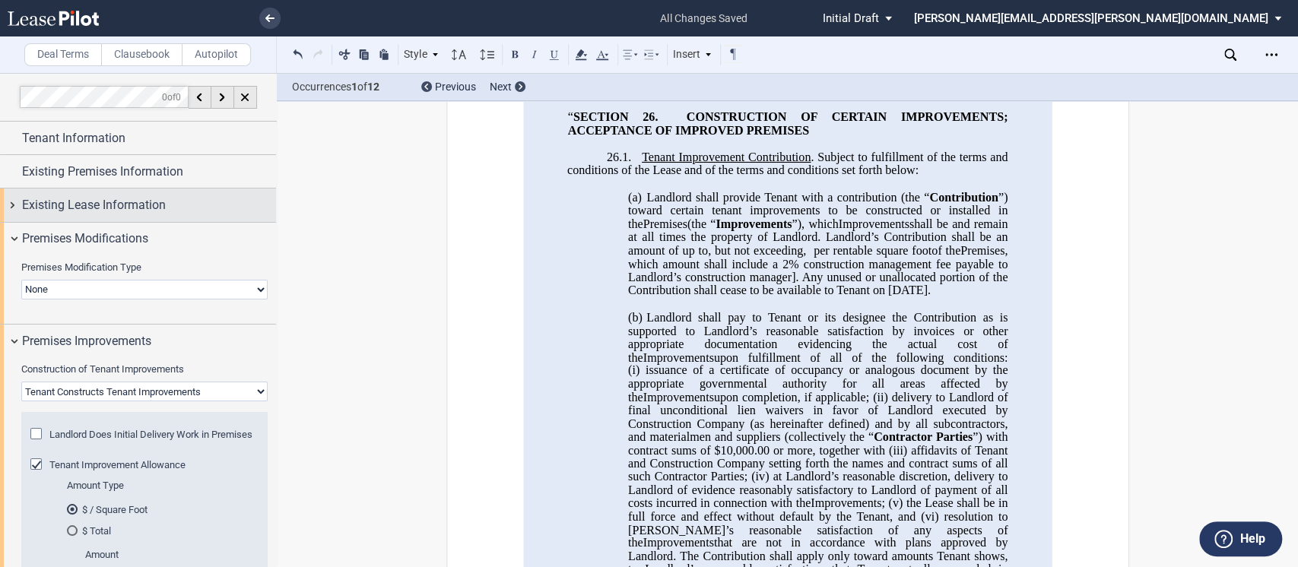
click at [11, 208] on div "Existing Lease Information" at bounding box center [138, 205] width 276 height 33
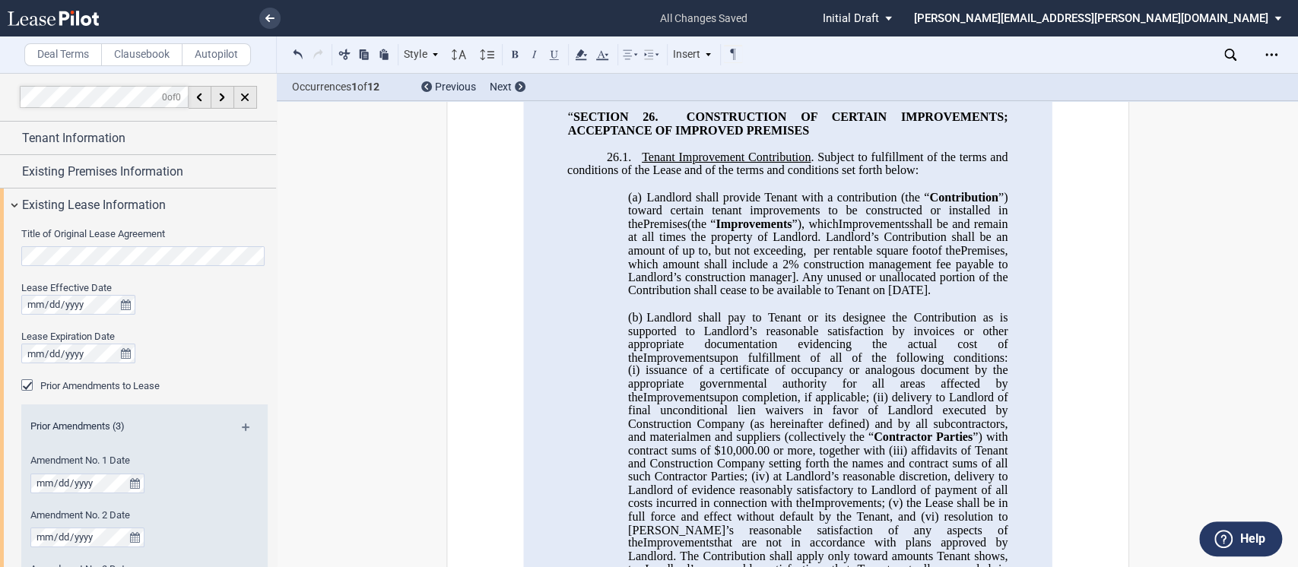
drag, startPoint x: 275, startPoint y: 188, endPoint x: 275, endPoint y: 228, distance: 40.3
click at [275, 228] on div at bounding box center [138, 319] width 277 height 493
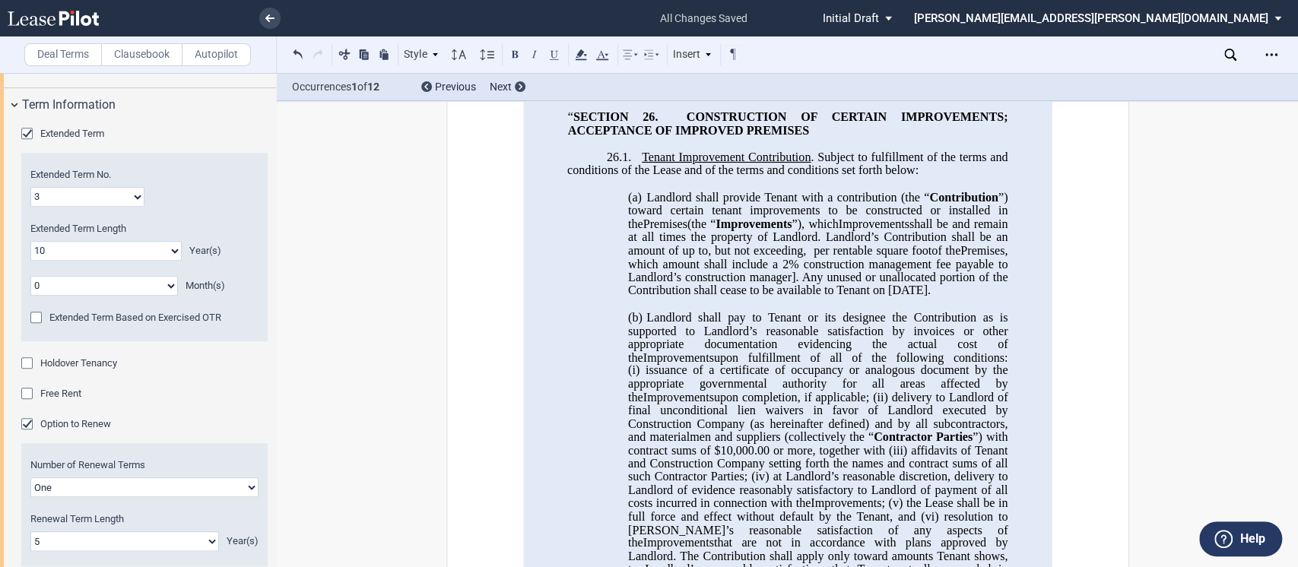
scroll to position [995, 0]
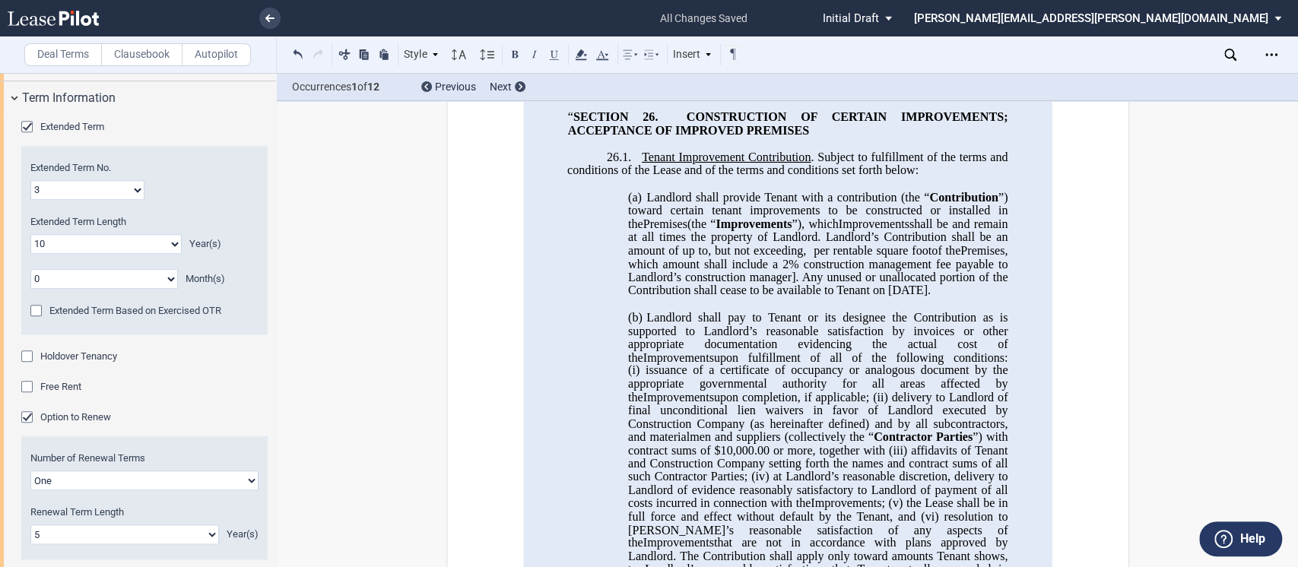
click at [956, 297] on span ". Any unused or unallocated portion of the Contribution shall cease to be avail…" at bounding box center [818, 283] width 382 height 27
click at [850, 284] on span "2% construction management fee payable to Landlord’s construction manager]" at bounding box center [818, 270] width 382 height 27
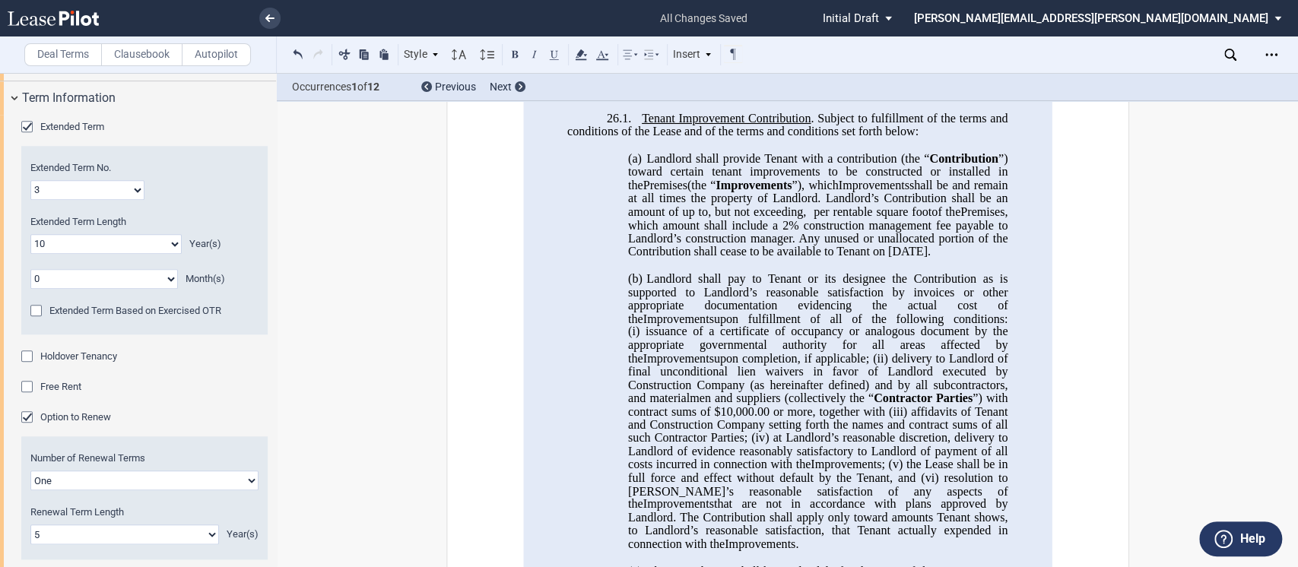
scroll to position [856, 0]
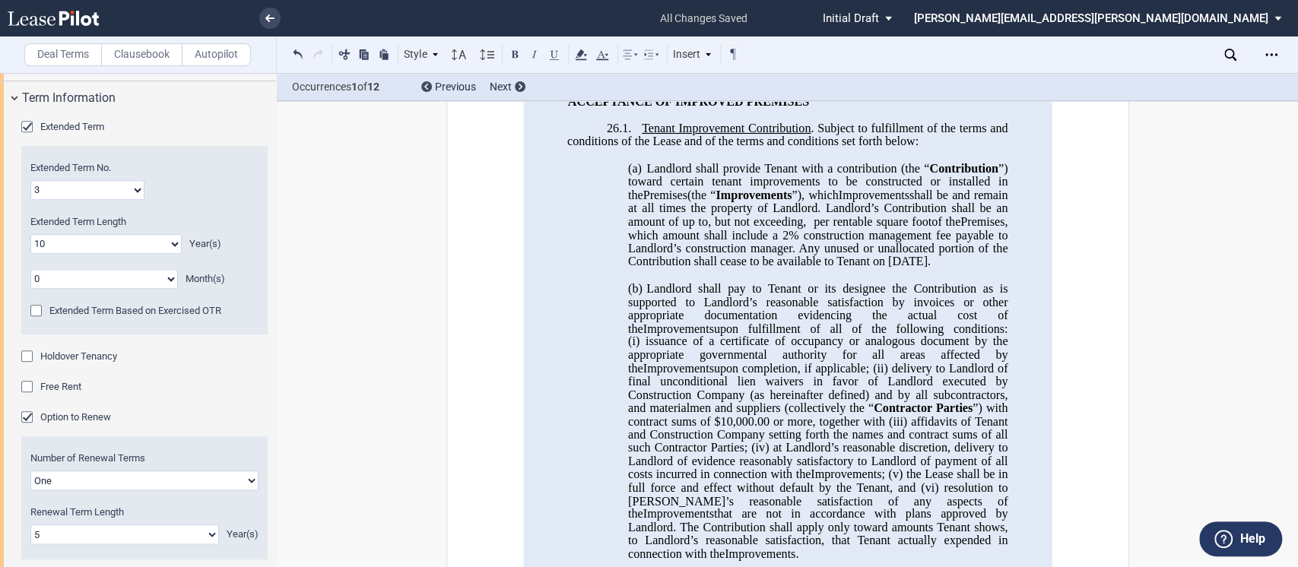
click at [139, 180] on select "1 2 3 4 5 6 7 8 9 10 11 12 13 14 15 16 17 18 19 20" at bounding box center [87, 190] width 114 height 20
click at [30, 180] on select "1 2 3 4 5 6 7 8 9 10 11 12 13 14 15 16 17 18 19 20" at bounding box center [87, 190] width 114 height 20
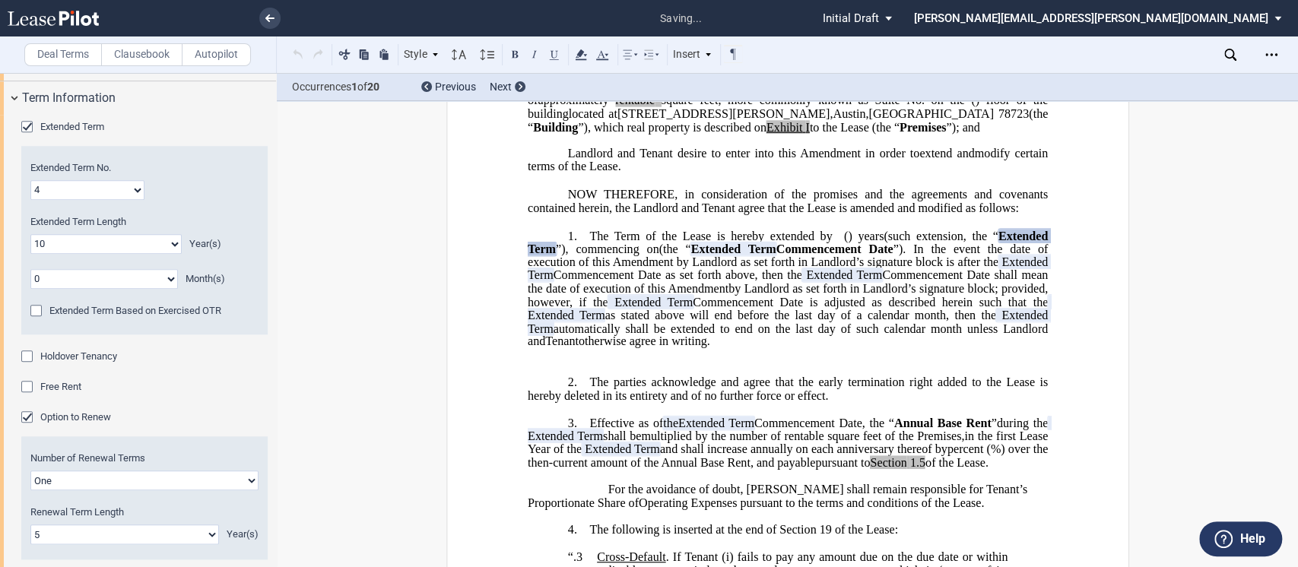
scroll to position [237, 0]
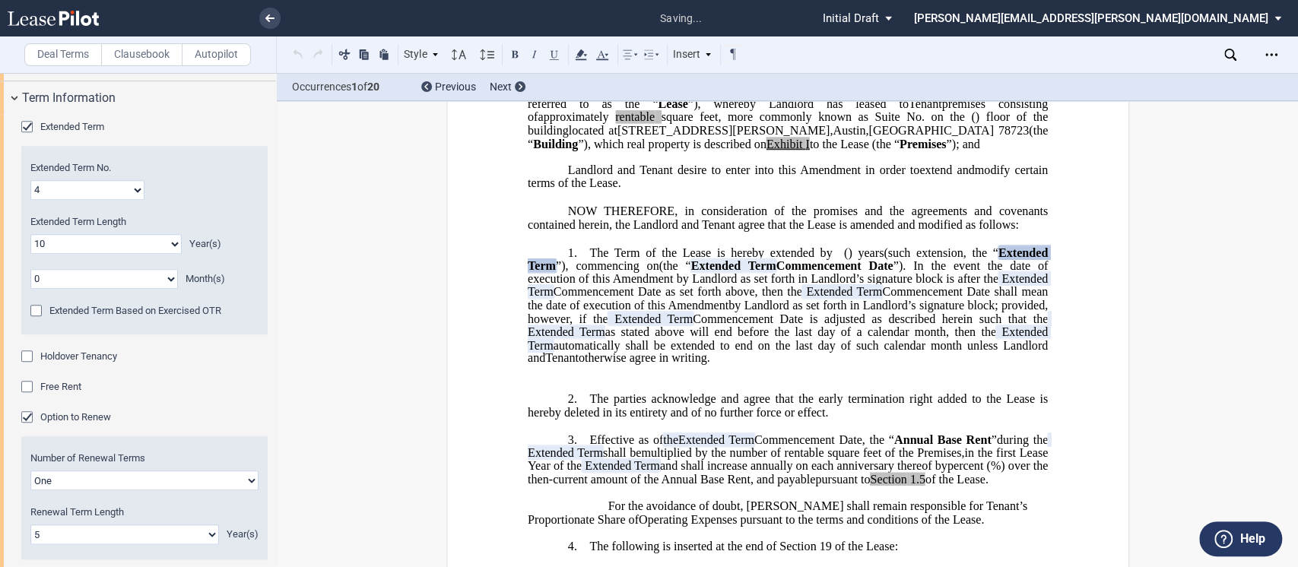
click at [131, 186] on select "1 2 3 4 5 6 7 8 9 10 11 12 13 14 15 16 17 18 19 20" at bounding box center [87, 190] width 114 height 20
select select "number:3"
click at [30, 180] on select "1 2 3 4 5 6 7 8 9 10 11 12 13 14 15 16 17 18 19 20" at bounding box center [87, 190] width 114 height 20
click at [851, 366] on p "1. The Term of the Lease is hereby extended by [__________] ﻿ ﻿ ( ﻿ ﻿ ) year s …" at bounding box center [787, 306] width 520 height 120
click at [920, 419] on span "﻿The parties acknowledge and agree that the early termination right added to th…" at bounding box center [788, 405] width 523 height 27
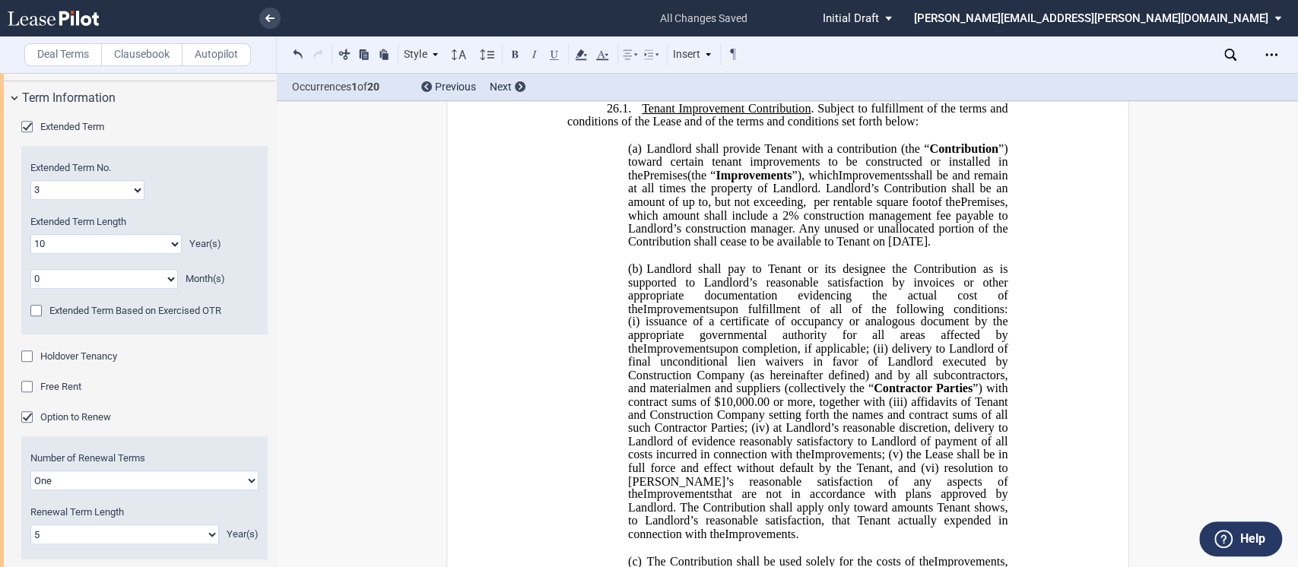
scroll to position [885, 0]
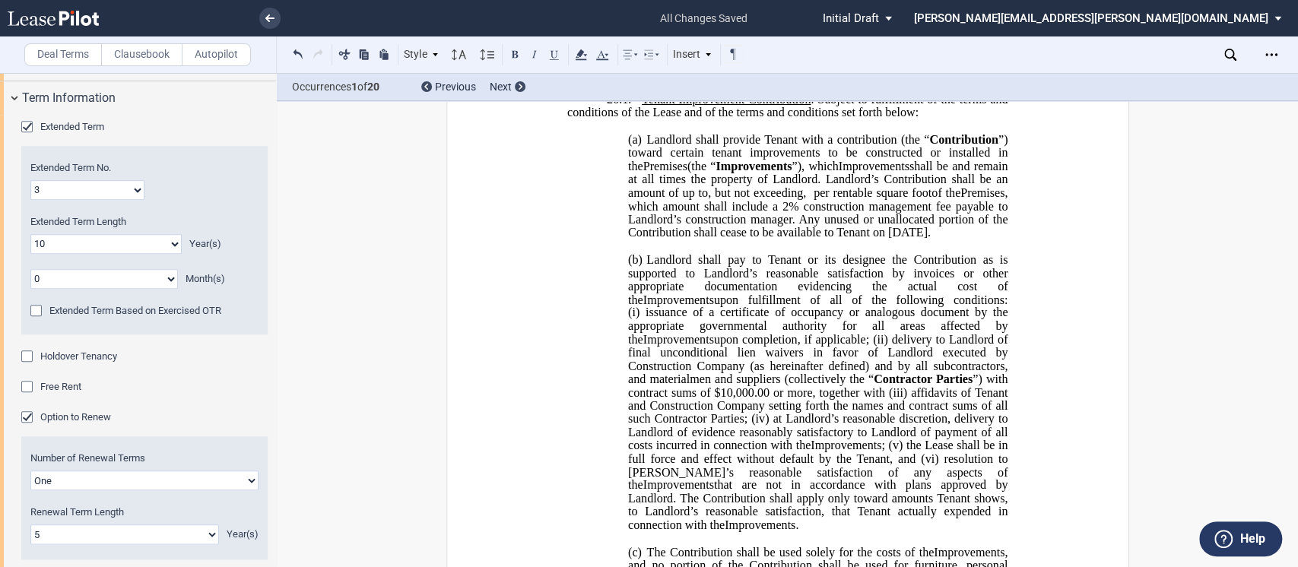
click at [884, 226] on span "2% construction management fee payable to Landlord’s construction manager" at bounding box center [818, 212] width 382 height 27
